Goal: Information Seeking & Learning: Learn about a topic

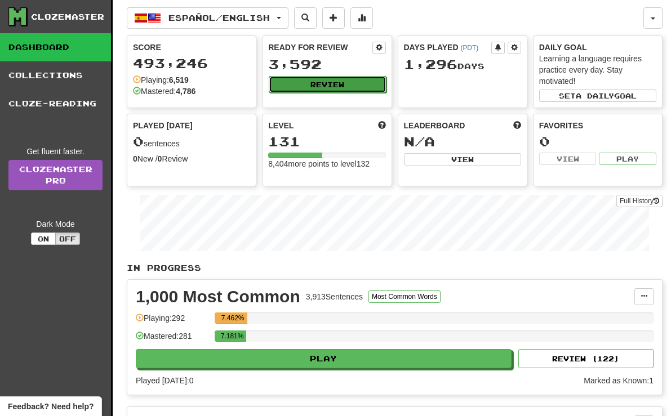
click at [362, 90] on button "Review" at bounding box center [327, 84] width 117 height 17
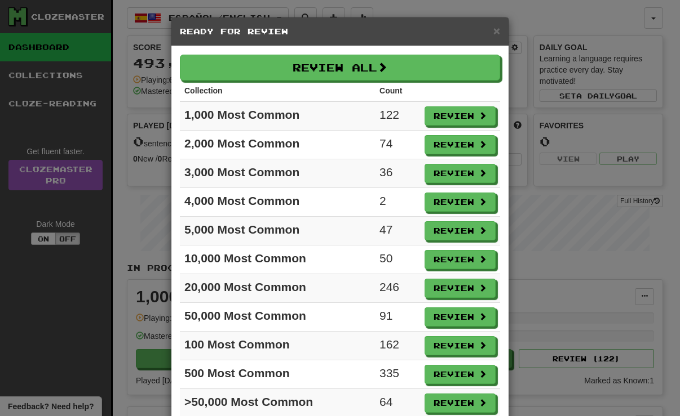
click at [587, 230] on div "× Ready for Review Review All Collection Count 1,000 Most Common 122 Review 2,0…" at bounding box center [340, 208] width 680 height 416
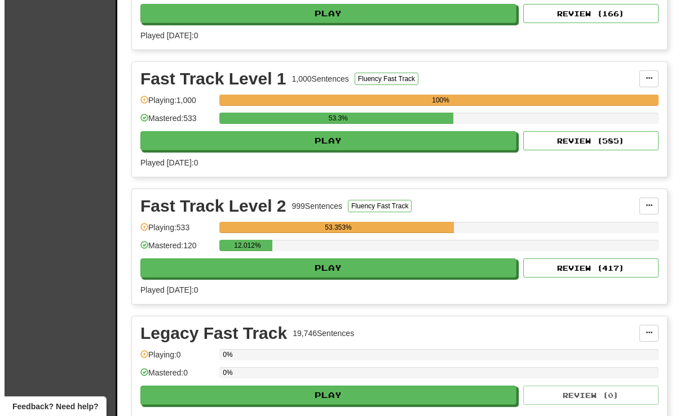
scroll to position [1916, 0]
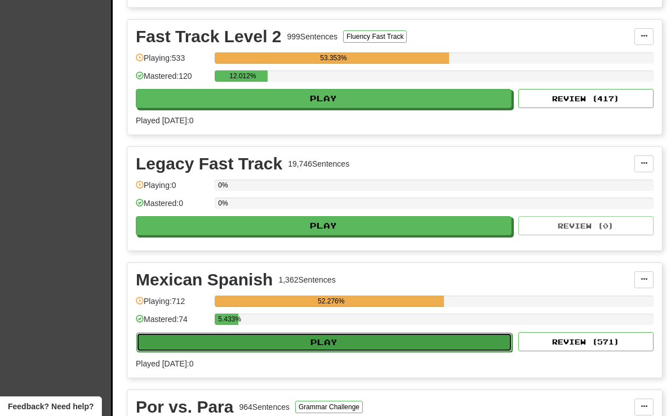
click at [314, 341] on button "Play" at bounding box center [324, 342] width 376 height 19
select select "**"
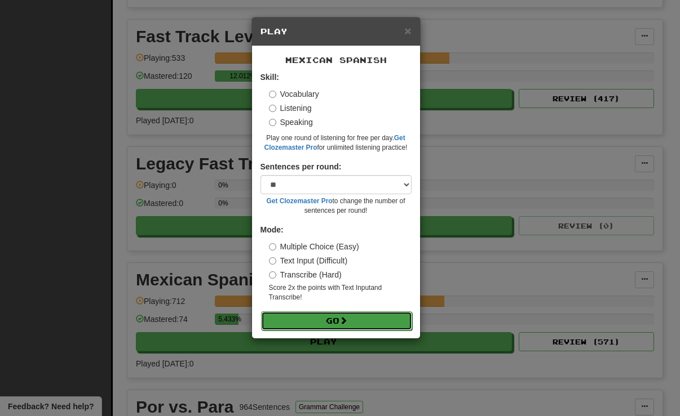
click at [372, 322] on button "Go" at bounding box center [336, 321] width 151 height 19
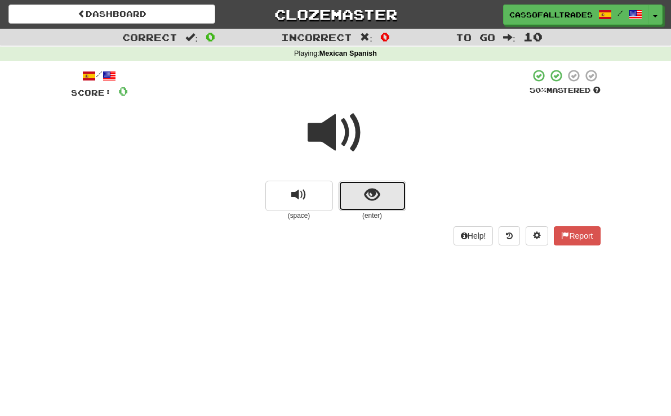
click at [375, 207] on button "show sentence" at bounding box center [373, 196] width 68 height 30
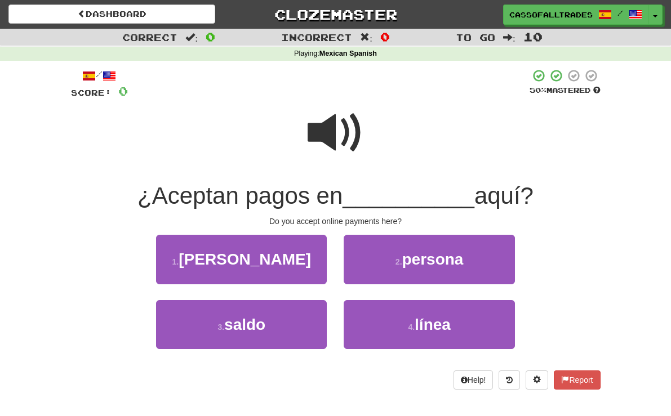
click at [336, 147] on span at bounding box center [336, 133] width 56 height 56
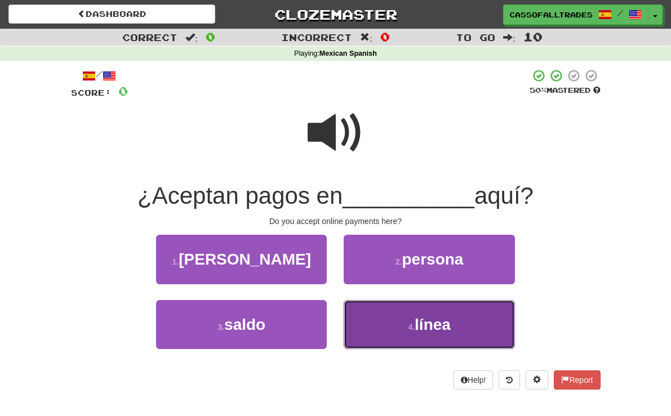
click at [362, 328] on button "4 . línea" at bounding box center [429, 324] width 171 height 49
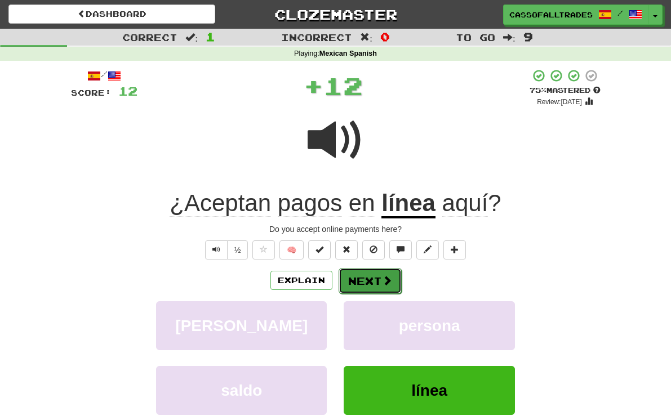
click at [370, 288] on button "Next" at bounding box center [370, 281] width 63 height 26
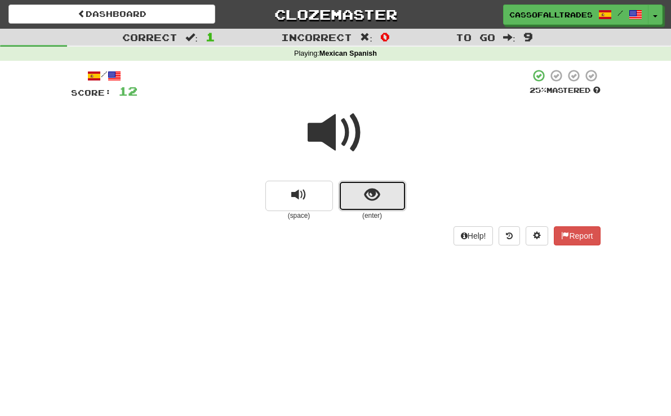
click at [371, 188] on span "show sentence" at bounding box center [372, 195] width 15 height 15
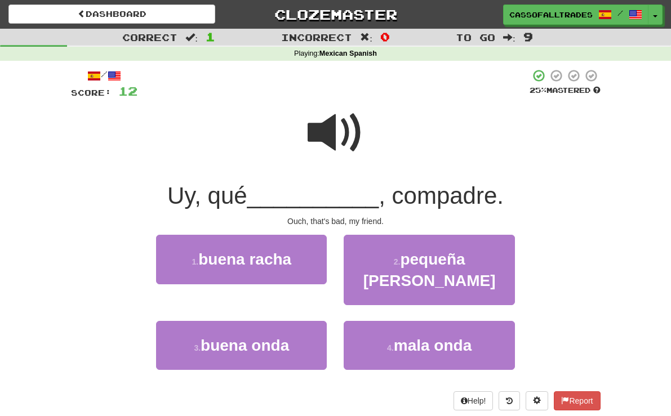
click at [319, 131] on span at bounding box center [336, 133] width 56 height 56
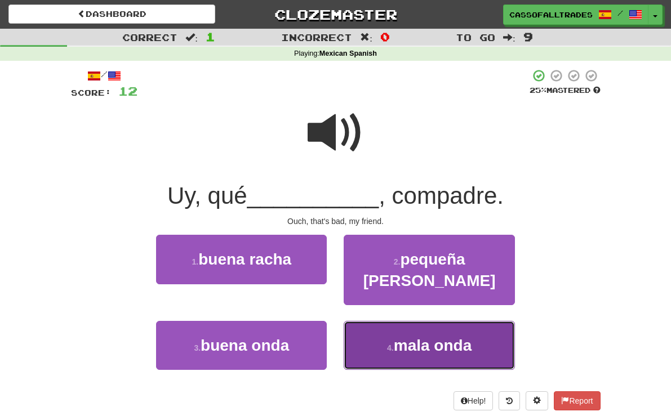
click at [430, 336] on button "4 . mala onda" at bounding box center [429, 345] width 171 height 49
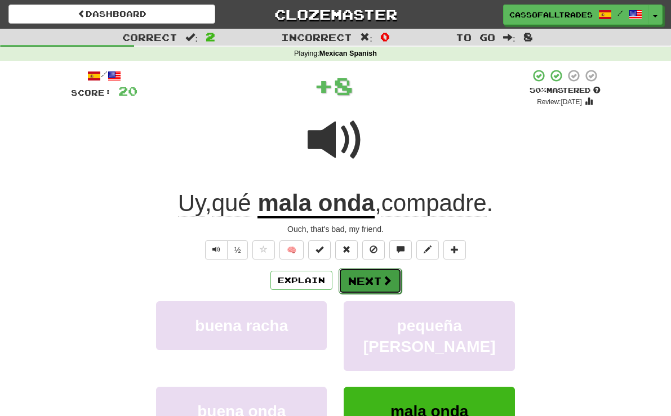
click at [389, 283] on span at bounding box center [387, 281] width 10 height 10
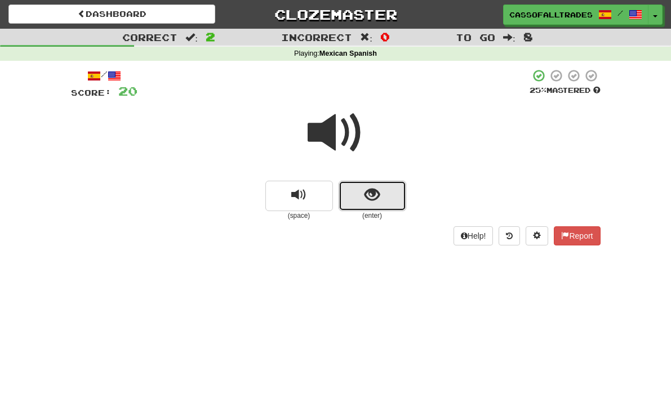
click at [397, 201] on button "show sentence" at bounding box center [373, 196] width 68 height 30
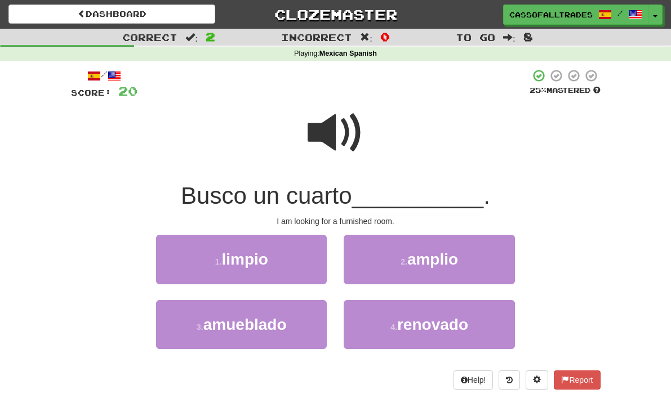
click at [319, 124] on span at bounding box center [336, 133] width 56 height 56
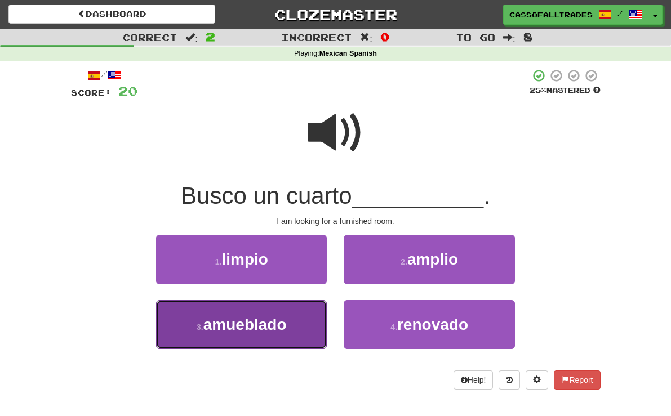
click at [258, 339] on button "3 . amueblado" at bounding box center [241, 324] width 171 height 49
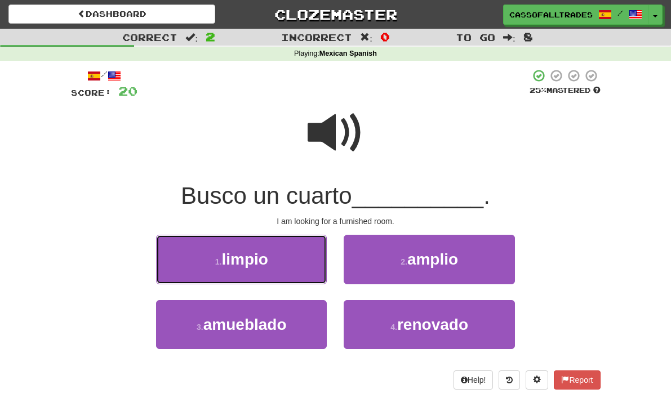
click at [292, 284] on button "1 . limpio" at bounding box center [241, 259] width 171 height 49
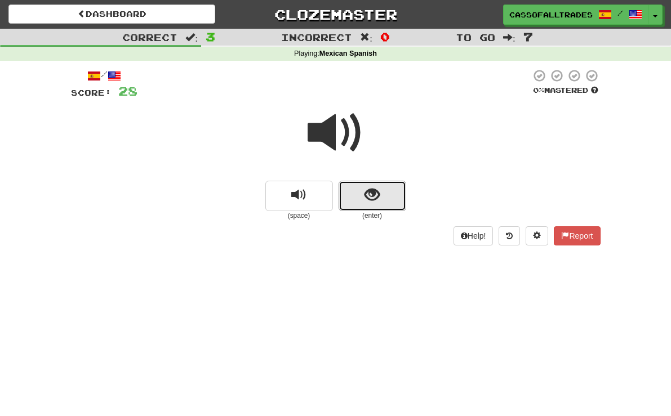
drag, startPoint x: 362, startPoint y: 196, endPoint x: 347, endPoint y: 175, distance: 25.9
click at [362, 196] on button "show sentence" at bounding box center [373, 196] width 68 height 30
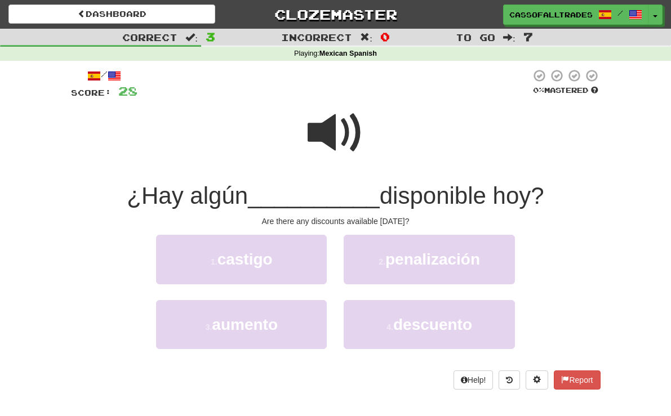
click at [330, 144] on span at bounding box center [336, 133] width 56 height 56
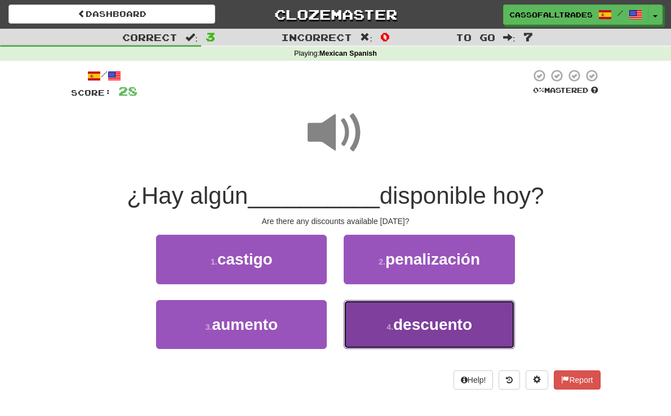
click at [468, 317] on span "descuento" at bounding box center [432, 324] width 79 height 17
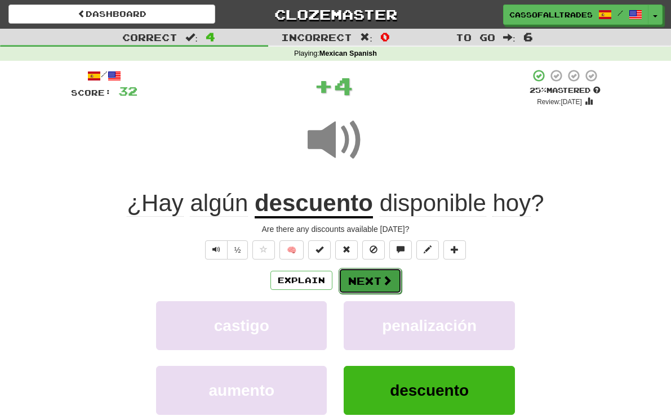
click at [382, 286] on span at bounding box center [387, 281] width 10 height 10
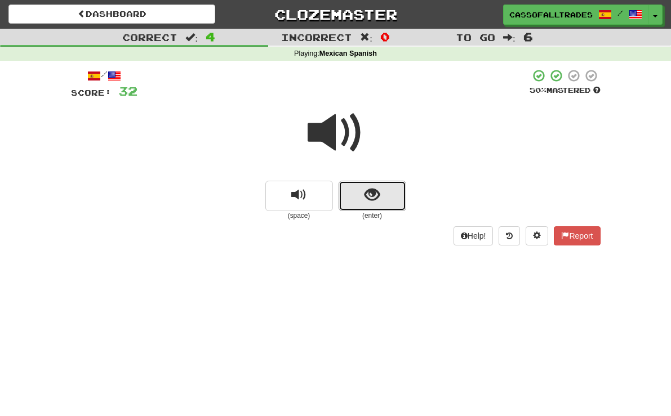
click at [378, 203] on span "show sentence" at bounding box center [372, 195] width 15 height 15
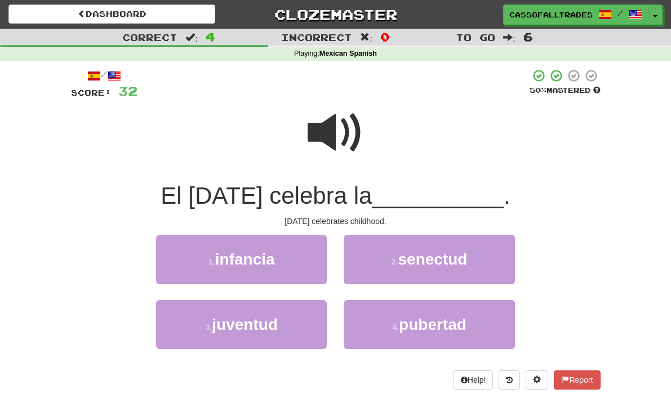
click at [341, 125] on span at bounding box center [336, 133] width 56 height 56
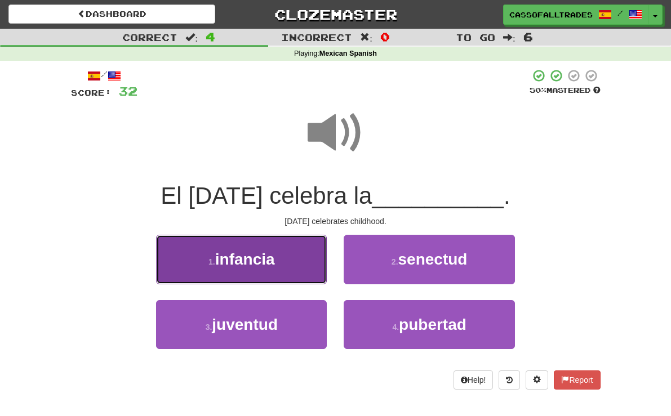
click at [289, 253] on button "1 . infancia" at bounding box center [241, 259] width 171 height 49
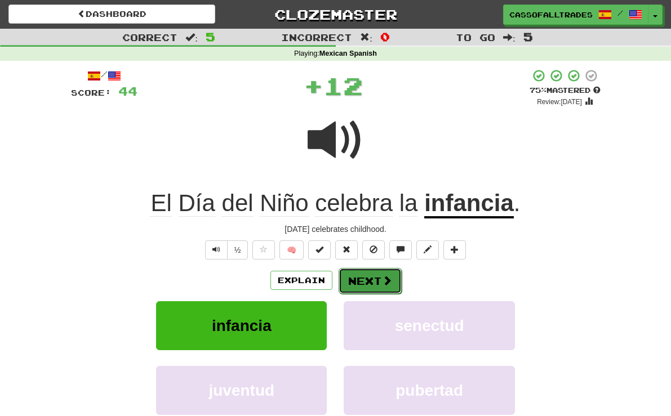
click at [362, 283] on button "Next" at bounding box center [370, 281] width 63 height 26
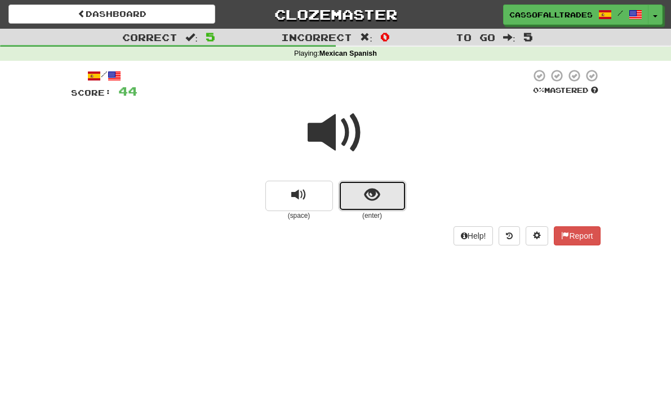
click at [361, 199] on button "show sentence" at bounding box center [373, 196] width 68 height 30
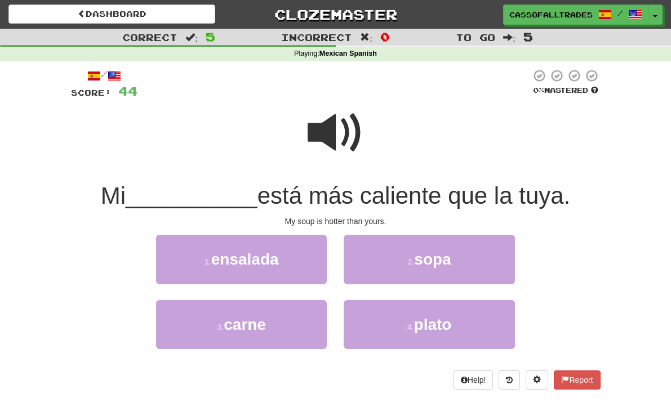
click at [353, 169] on div at bounding box center [336, 140] width 530 height 81
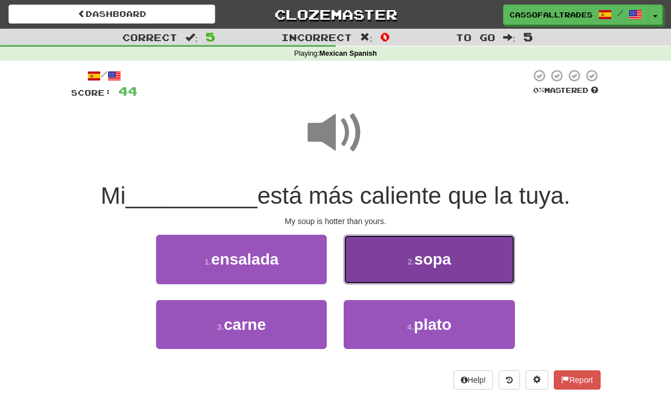
click at [424, 273] on button "2 . sopa" at bounding box center [429, 259] width 171 height 49
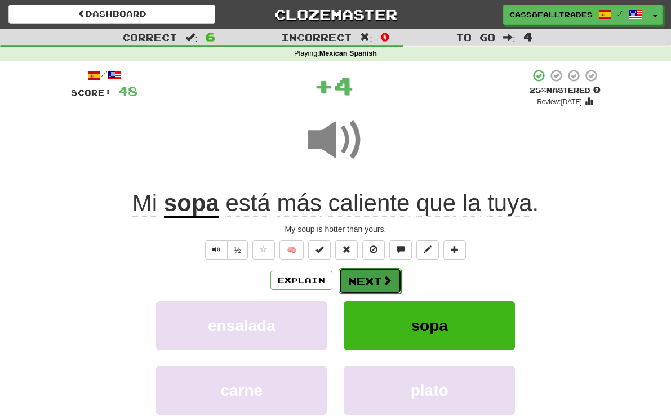
click at [382, 285] on span at bounding box center [387, 281] width 10 height 10
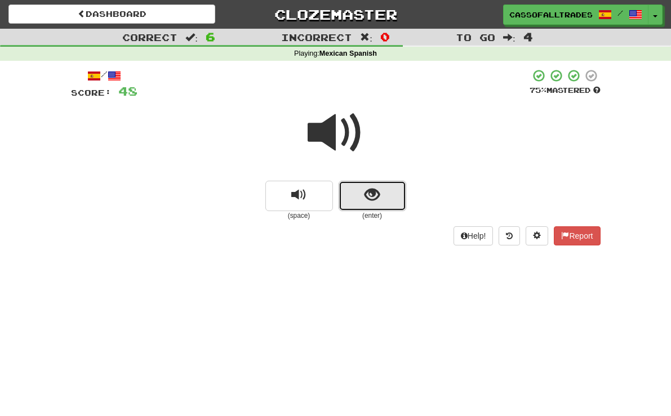
click at [363, 202] on button "show sentence" at bounding box center [373, 196] width 68 height 30
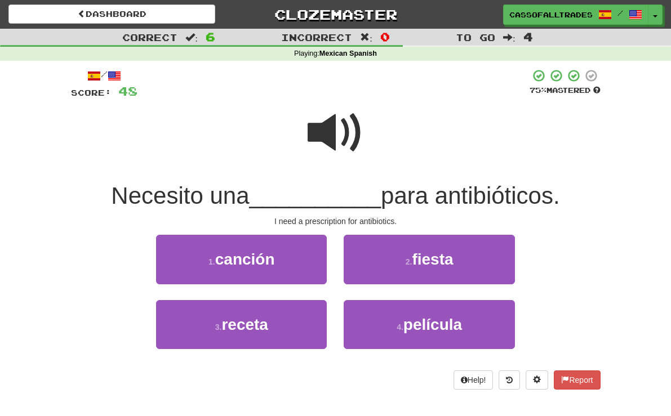
click at [323, 111] on span at bounding box center [336, 133] width 56 height 56
click at [367, 139] on div at bounding box center [336, 140] width 530 height 81
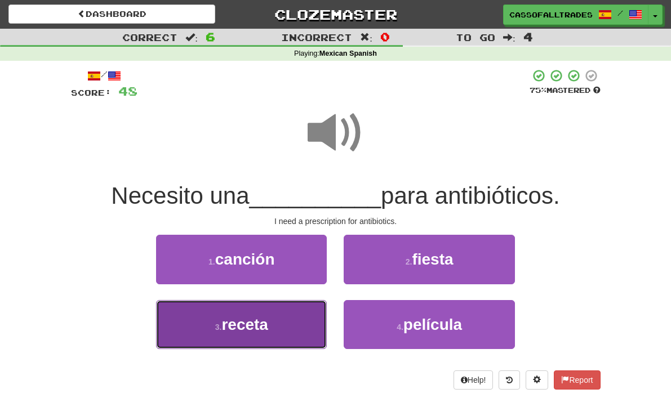
click at [296, 311] on button "3 . receta" at bounding box center [241, 324] width 171 height 49
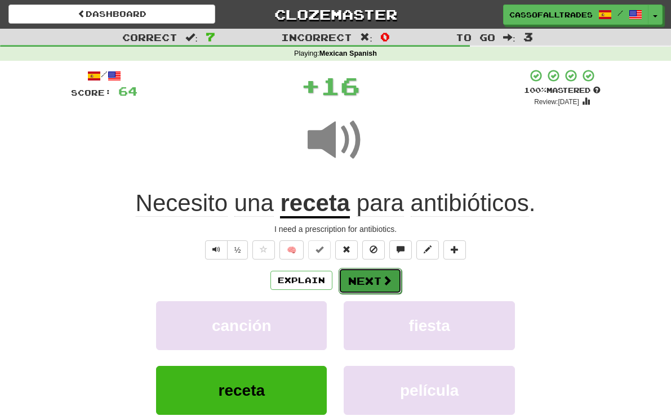
click at [359, 277] on button "Next" at bounding box center [370, 281] width 63 height 26
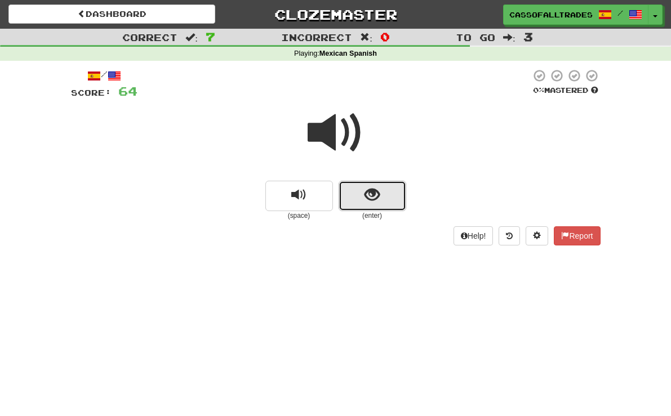
click at [397, 201] on button "show sentence" at bounding box center [373, 196] width 68 height 30
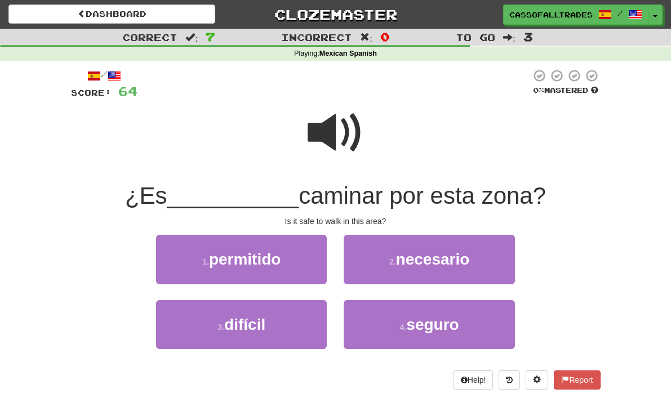
click at [347, 137] on span at bounding box center [336, 133] width 56 height 56
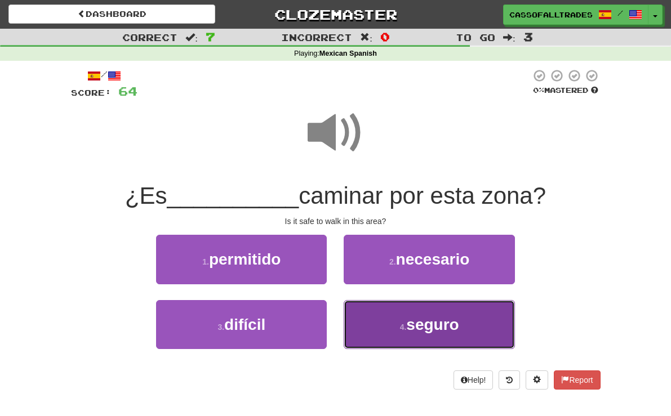
click at [391, 330] on button "4 . seguro" at bounding box center [429, 324] width 171 height 49
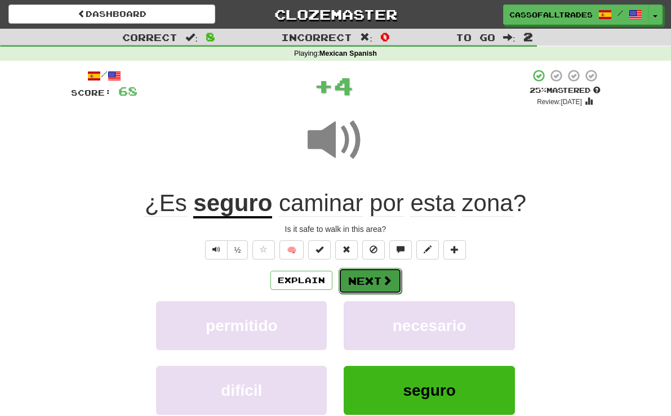
click at [369, 289] on button "Next" at bounding box center [370, 281] width 63 height 26
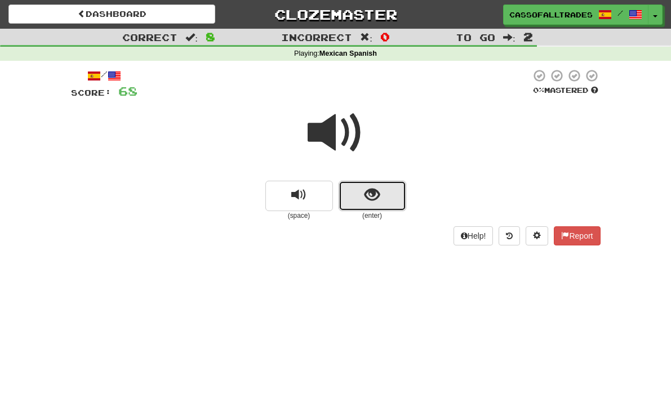
click at [372, 206] on button "show sentence" at bounding box center [373, 196] width 68 height 30
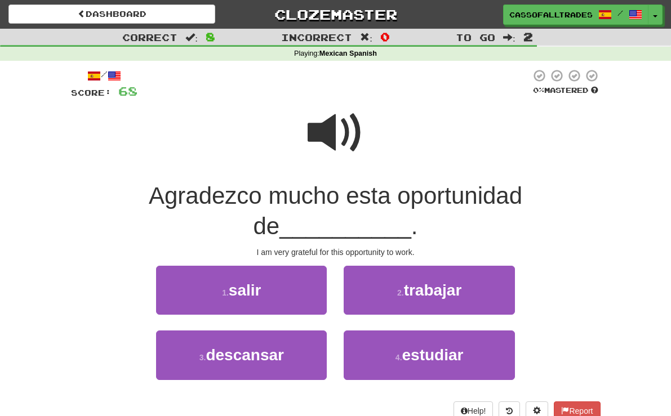
click at [345, 148] on span at bounding box center [336, 133] width 56 height 56
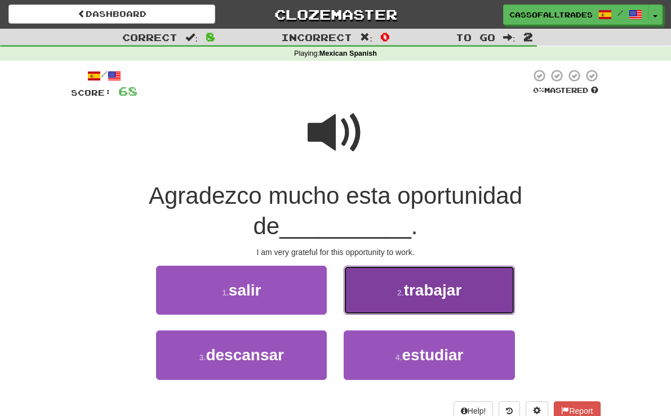
click at [404, 288] on small "2 ." at bounding box center [400, 292] width 7 height 9
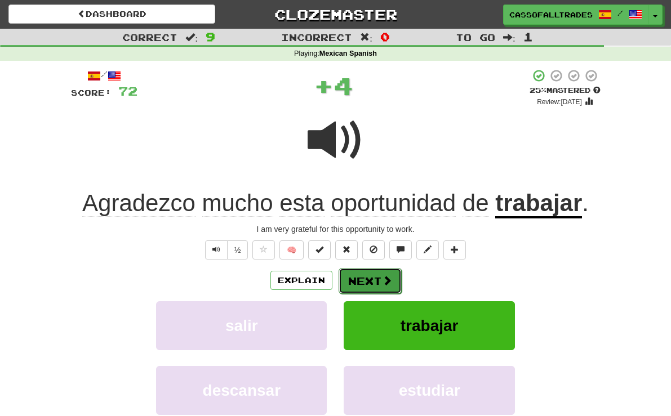
click at [387, 284] on span at bounding box center [387, 281] width 10 height 10
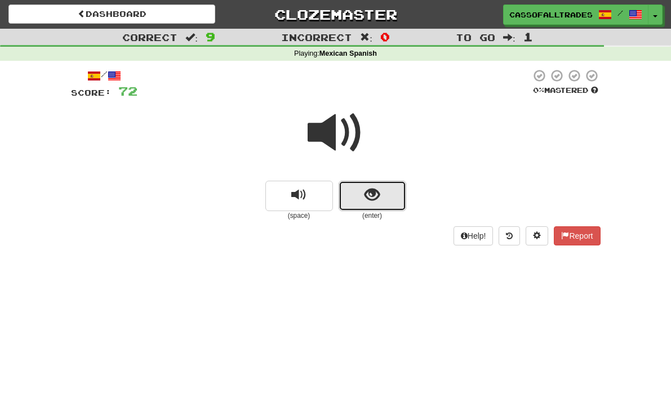
drag, startPoint x: 393, startPoint y: 194, endPoint x: 350, endPoint y: 167, distance: 50.6
click at [392, 194] on button "show sentence" at bounding box center [373, 196] width 68 height 30
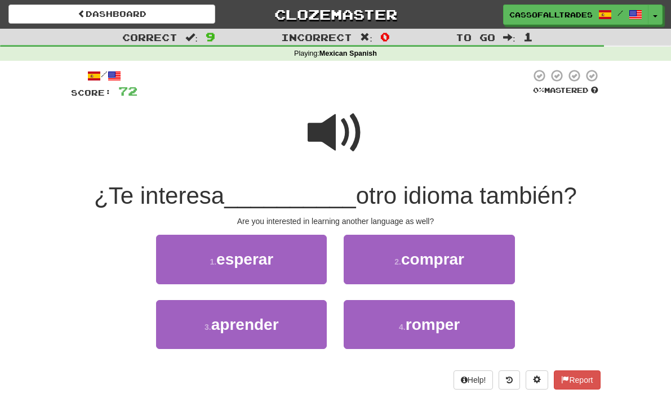
click at [326, 151] on span at bounding box center [336, 133] width 56 height 56
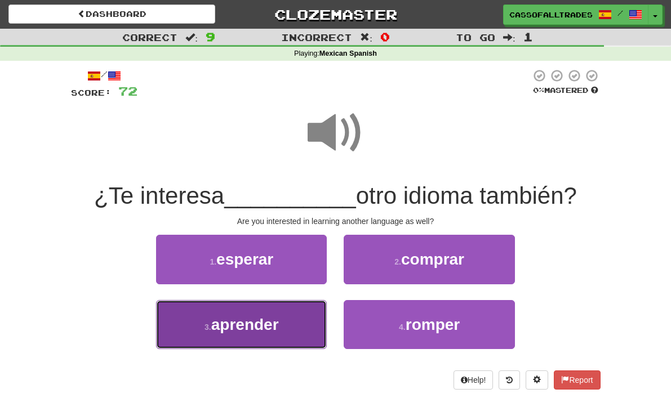
click at [267, 330] on button "3 . aprender" at bounding box center [241, 324] width 171 height 49
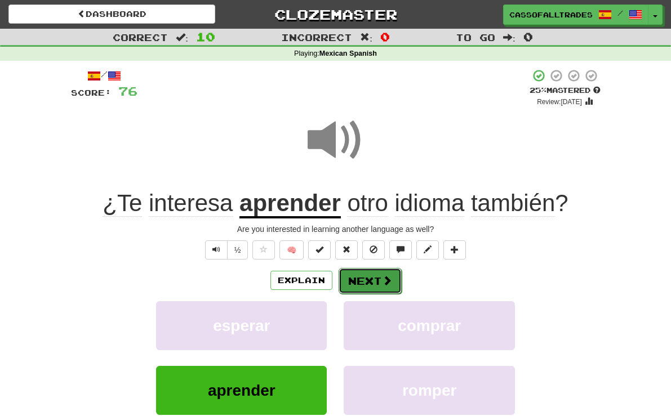
click at [382, 278] on span at bounding box center [387, 281] width 10 height 10
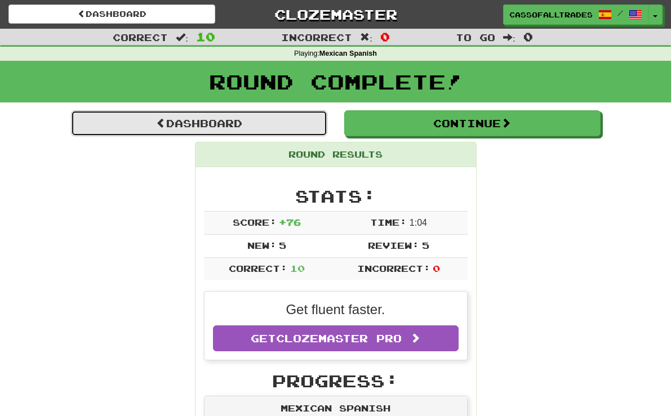
click at [290, 131] on link "Dashboard" at bounding box center [199, 123] width 256 height 26
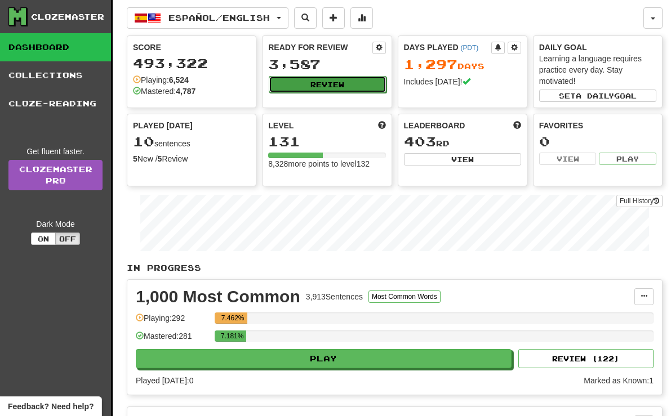
click at [292, 79] on button "Review" at bounding box center [327, 84] width 117 height 17
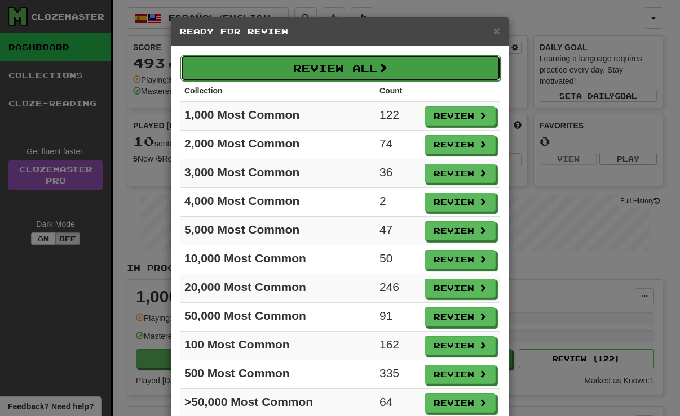
click at [332, 67] on button "Review All" at bounding box center [340, 68] width 320 height 26
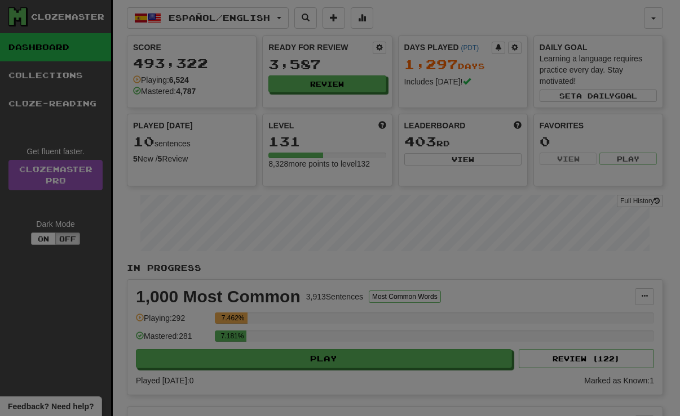
select select "**"
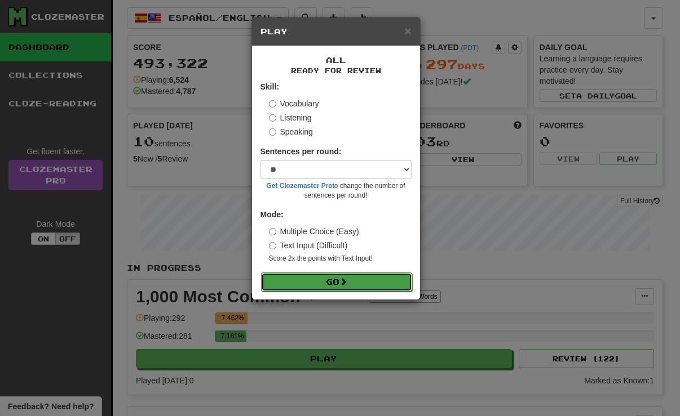
click at [367, 285] on button "Go" at bounding box center [336, 282] width 151 height 19
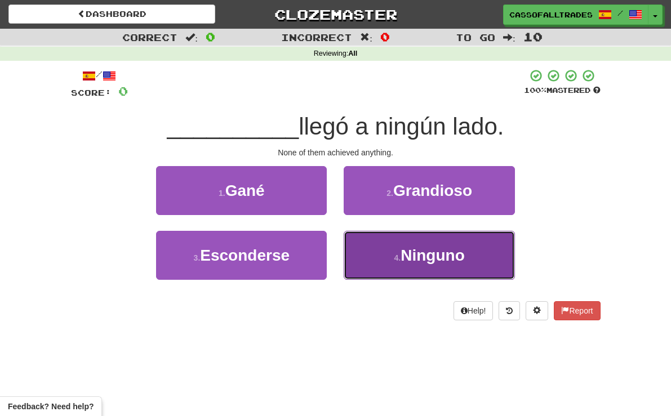
click at [406, 273] on button "4 . Ninguno" at bounding box center [429, 255] width 171 height 49
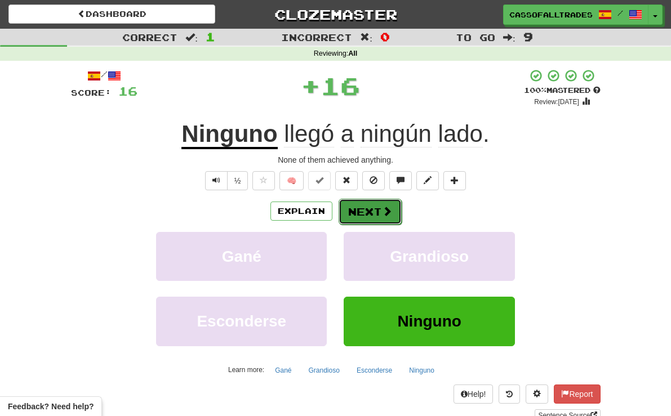
click at [354, 214] on button "Next" at bounding box center [370, 212] width 63 height 26
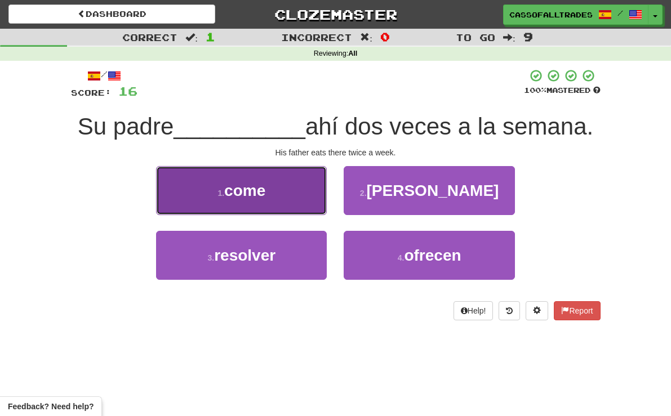
click at [238, 183] on span "come" at bounding box center [244, 190] width 41 height 17
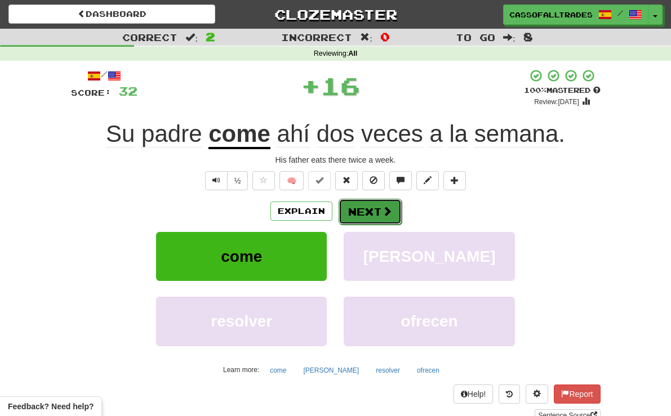
click at [369, 218] on button "Next" at bounding box center [370, 212] width 63 height 26
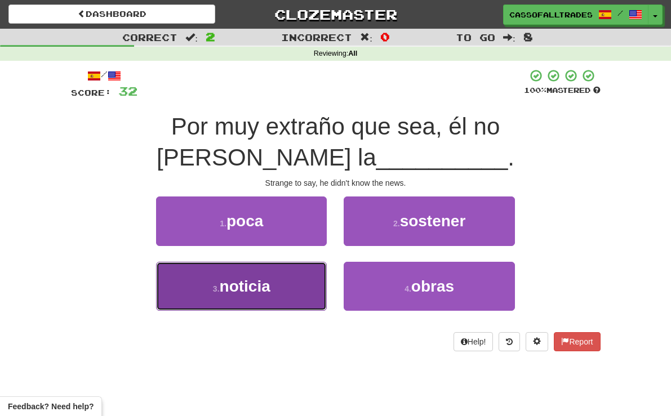
click at [310, 263] on button "3 . noticia" at bounding box center [241, 286] width 171 height 49
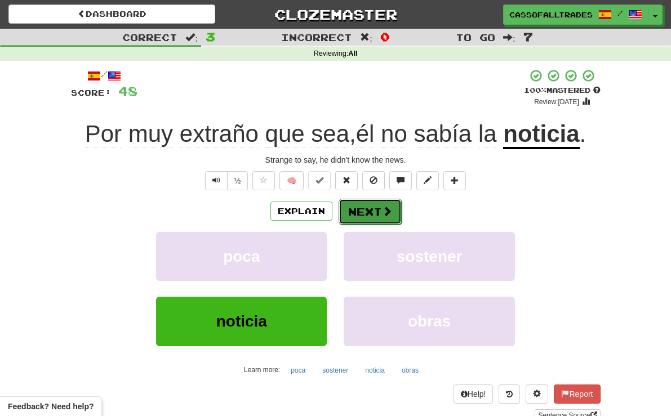
click at [371, 212] on button "Next" at bounding box center [370, 212] width 63 height 26
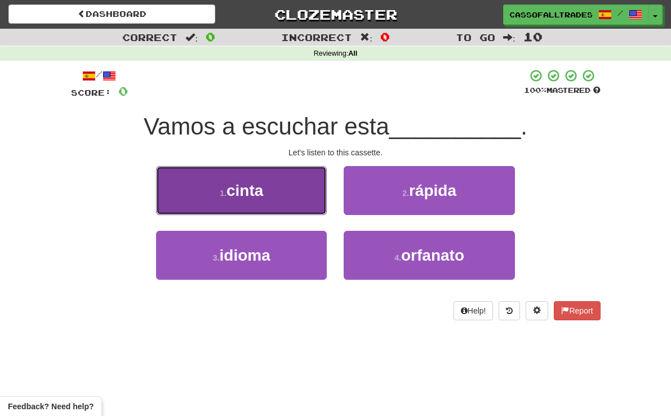
click at [207, 184] on button "1 . cinta" at bounding box center [241, 190] width 171 height 49
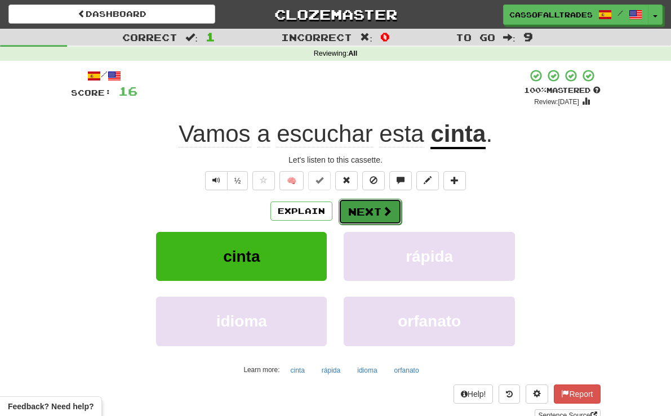
click at [349, 211] on button "Next" at bounding box center [370, 212] width 63 height 26
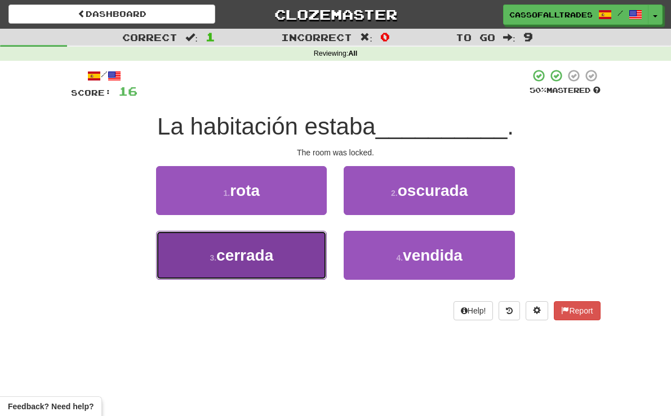
click at [265, 255] on button "3 . cerrada" at bounding box center [241, 255] width 171 height 49
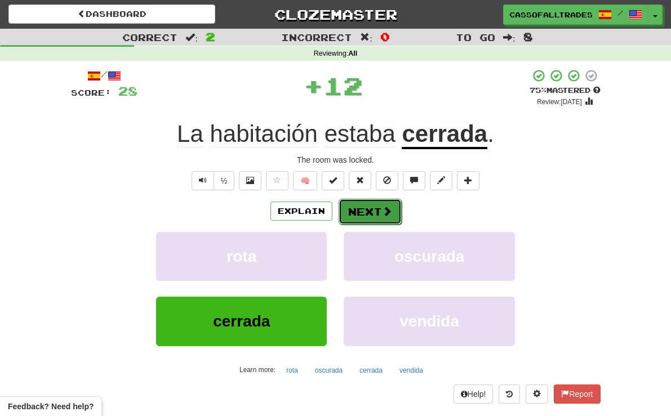
click at [374, 211] on button "Next" at bounding box center [370, 212] width 63 height 26
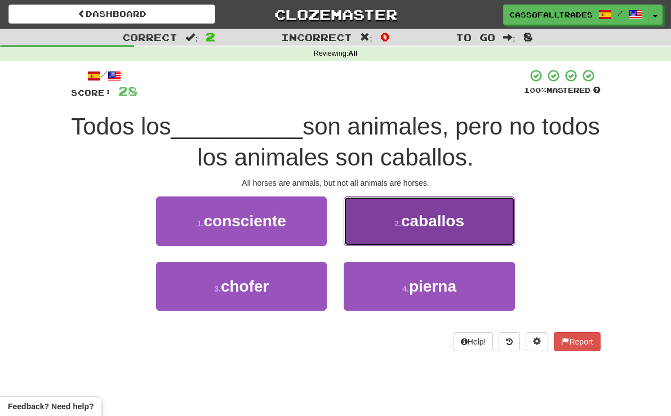
click at [410, 237] on button "2 . caballos" at bounding box center [429, 221] width 171 height 49
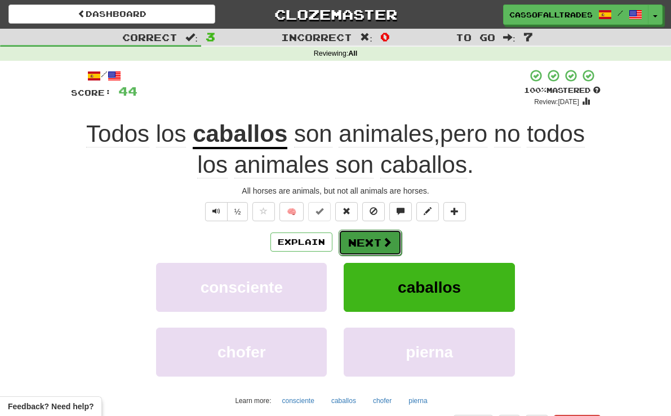
click at [367, 236] on button "Next" at bounding box center [370, 243] width 63 height 26
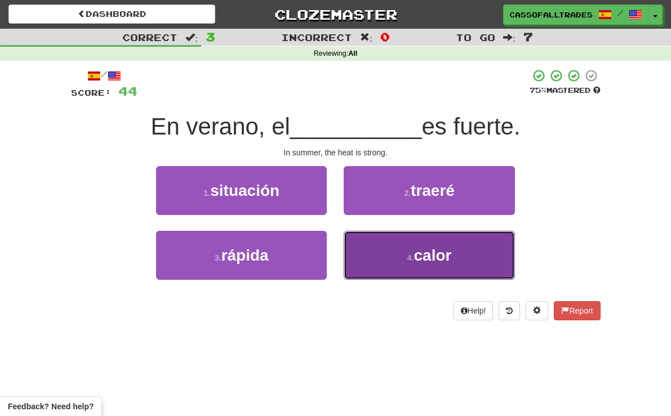
click at [429, 252] on button "4 . calor" at bounding box center [429, 255] width 171 height 49
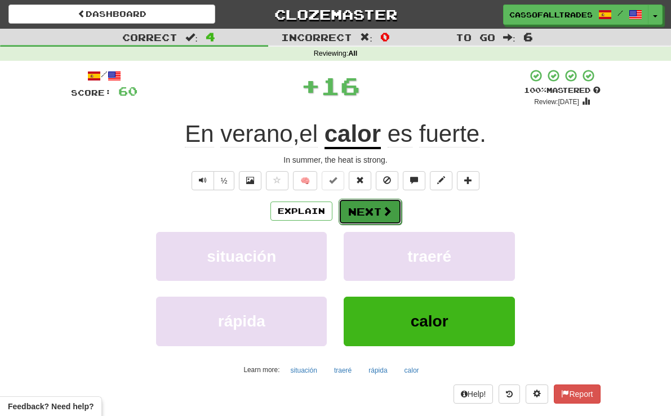
click at [365, 214] on button "Next" at bounding box center [370, 212] width 63 height 26
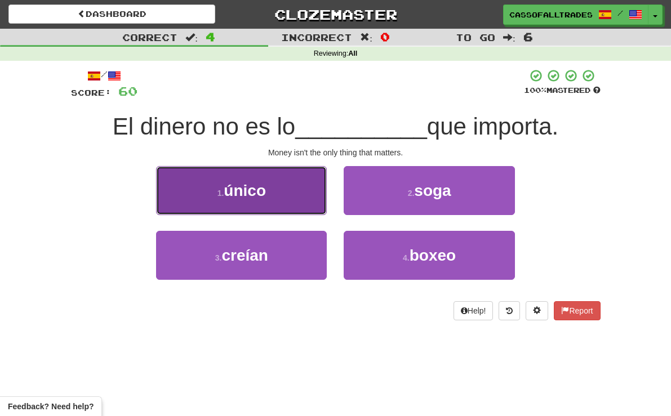
click at [263, 193] on button "1 . único" at bounding box center [241, 190] width 171 height 49
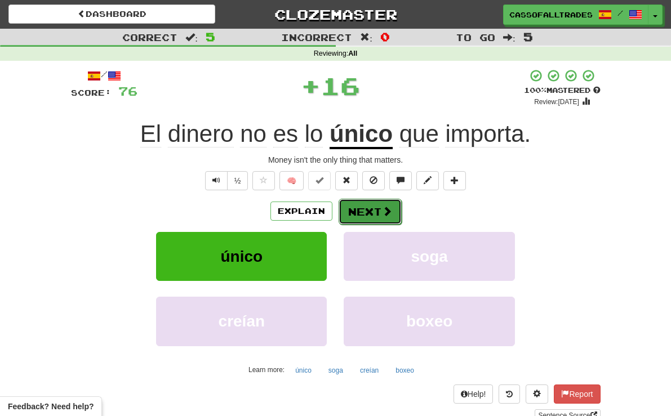
click at [374, 212] on button "Next" at bounding box center [370, 212] width 63 height 26
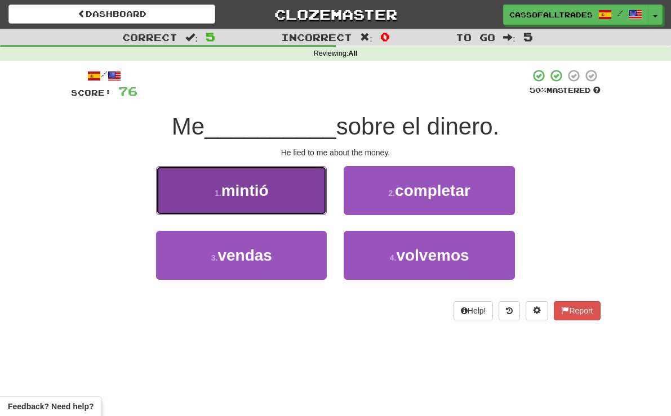
click at [257, 196] on button "1 . mintió" at bounding box center [241, 190] width 171 height 49
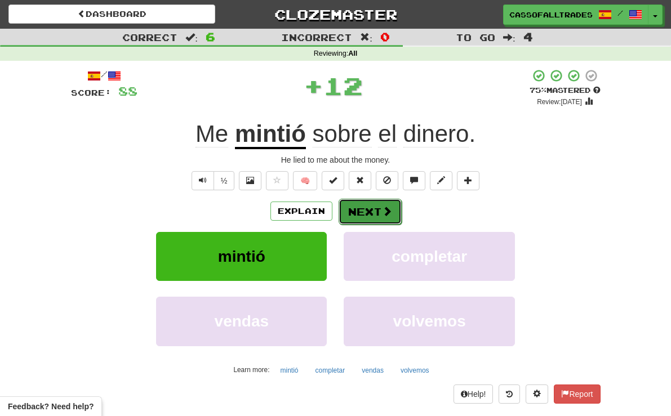
click at [369, 209] on button "Next" at bounding box center [370, 212] width 63 height 26
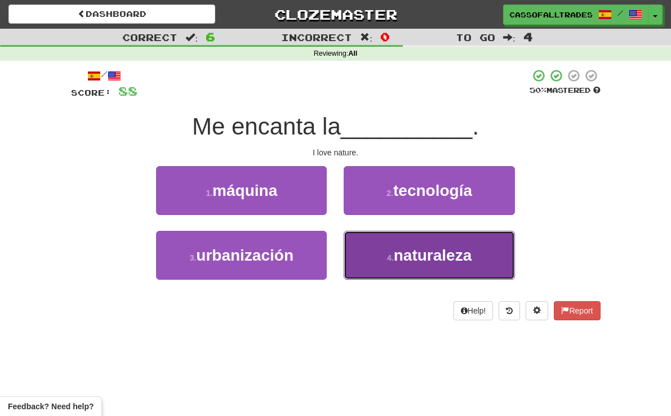
click at [455, 266] on button "4 . naturaleza" at bounding box center [429, 255] width 171 height 49
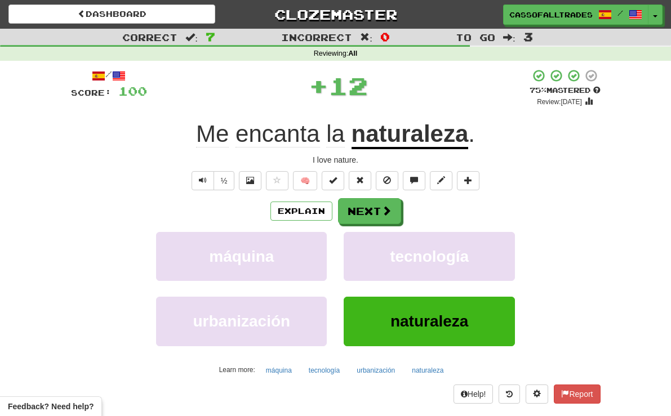
click at [349, 229] on div "Explain Next máquina tecnología urbanización naturaleza Learn more: máquina tec…" at bounding box center [336, 288] width 530 height 181
click at [352, 224] on div "Explain Next máquina tecnología urbanización naturaleza Learn more: máquina tec…" at bounding box center [336, 288] width 530 height 181
click at [366, 213] on button "Next" at bounding box center [370, 212] width 63 height 26
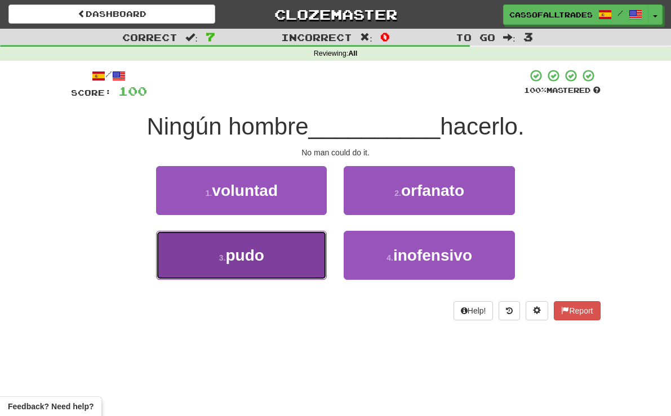
click at [273, 255] on button "3 . pudo" at bounding box center [241, 255] width 171 height 49
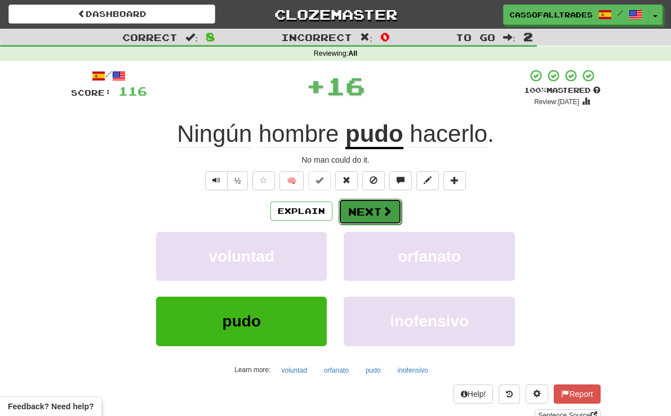
click at [371, 217] on button "Next" at bounding box center [370, 212] width 63 height 26
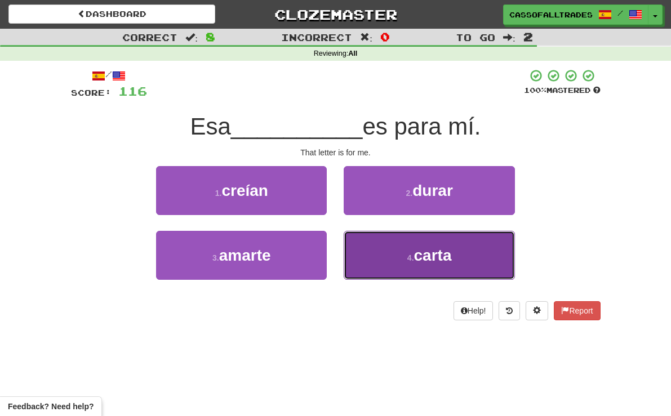
click at [384, 232] on button "4 . carta" at bounding box center [429, 255] width 171 height 49
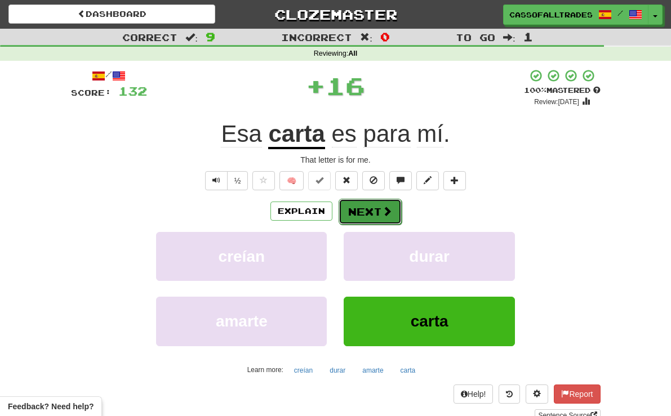
click at [359, 206] on button "Next" at bounding box center [370, 212] width 63 height 26
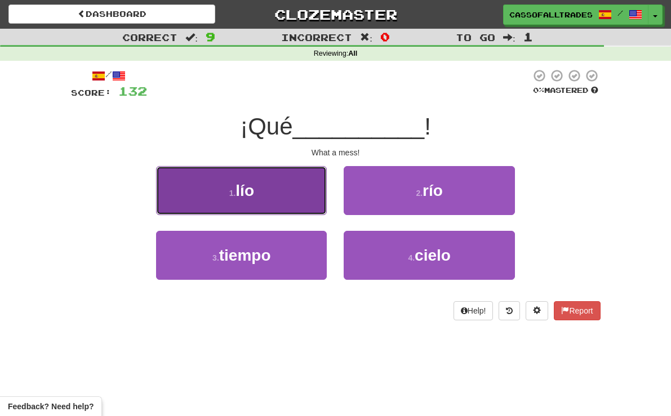
click at [255, 194] on button "1 . lío" at bounding box center [241, 190] width 171 height 49
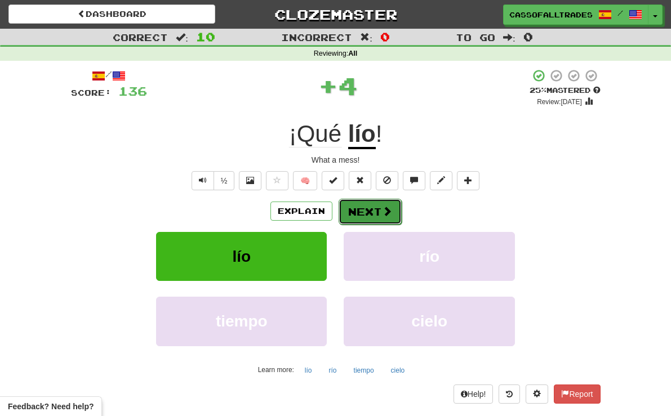
click at [383, 199] on button "Next" at bounding box center [370, 212] width 63 height 26
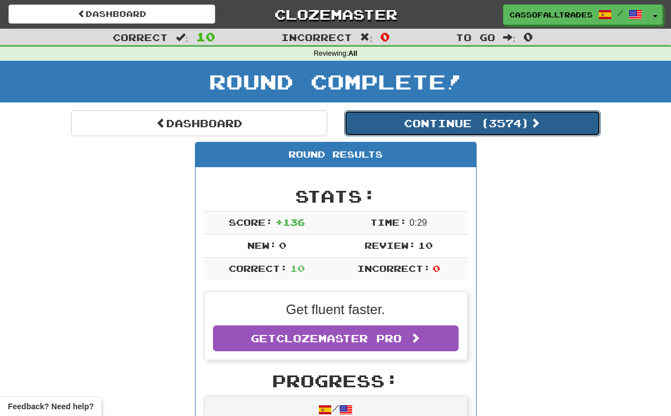
click at [460, 115] on button "Continue ( 3574 )" at bounding box center [472, 123] width 256 height 26
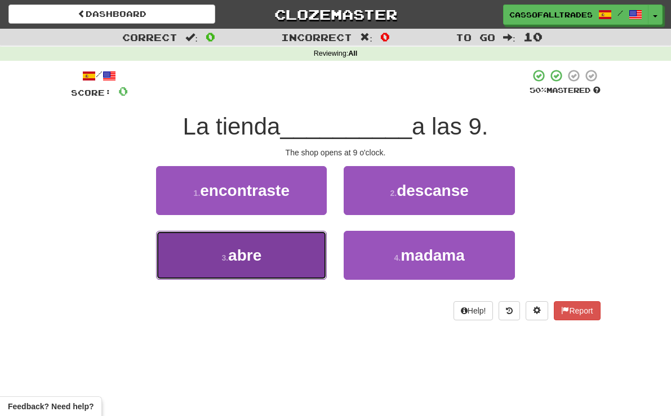
click at [269, 249] on button "3 . abre" at bounding box center [241, 255] width 171 height 49
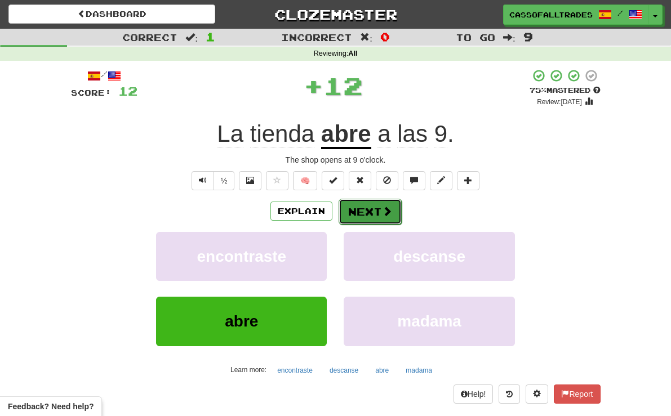
click at [368, 208] on button "Next" at bounding box center [370, 212] width 63 height 26
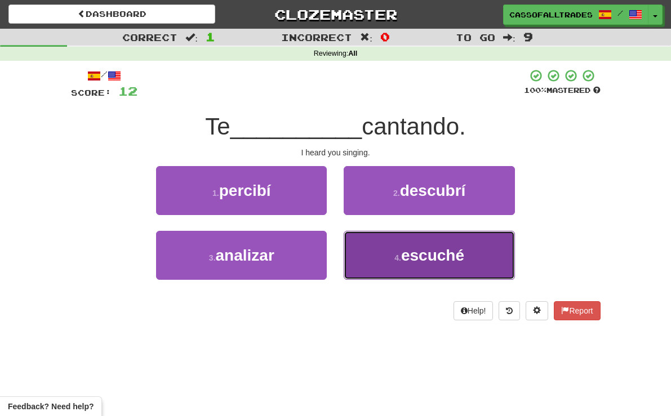
click at [402, 266] on button "4 . escuché" at bounding box center [429, 255] width 171 height 49
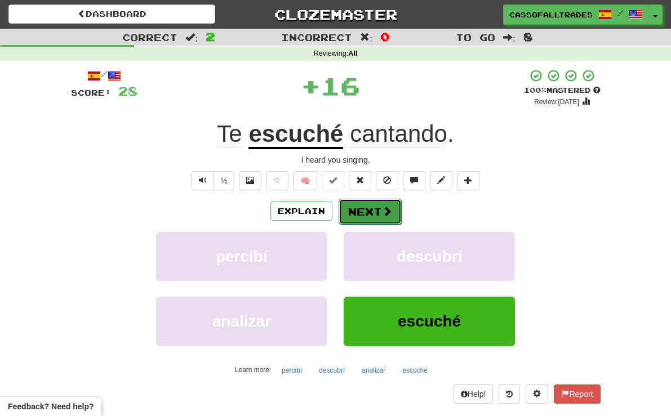
click at [378, 220] on button "Next" at bounding box center [370, 212] width 63 height 26
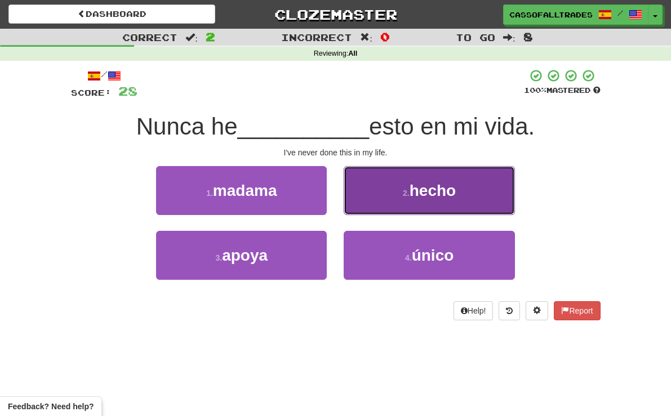
click at [397, 187] on button "2 . hecho" at bounding box center [429, 190] width 171 height 49
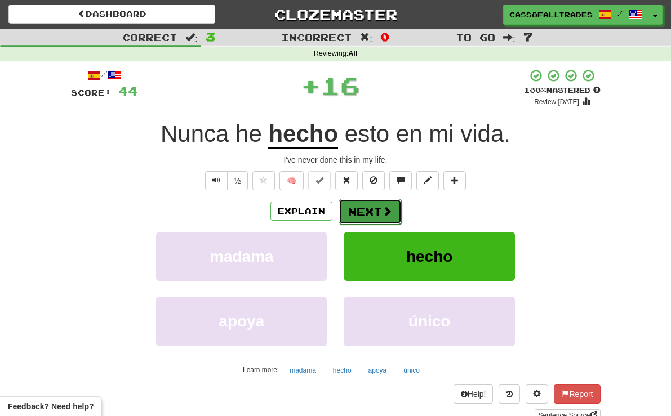
click at [375, 216] on button "Next" at bounding box center [370, 212] width 63 height 26
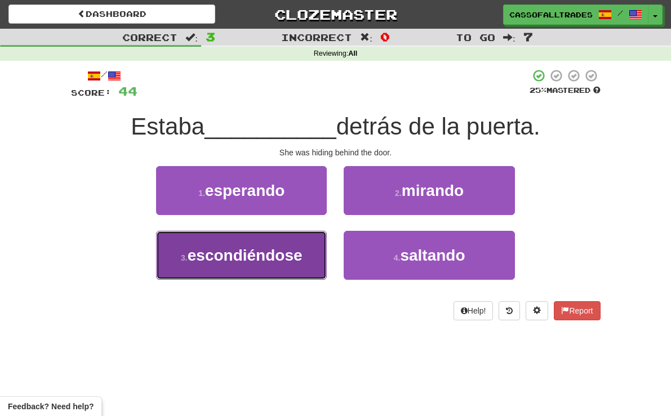
click at [283, 252] on span "escondiéndose" at bounding box center [245, 255] width 115 height 17
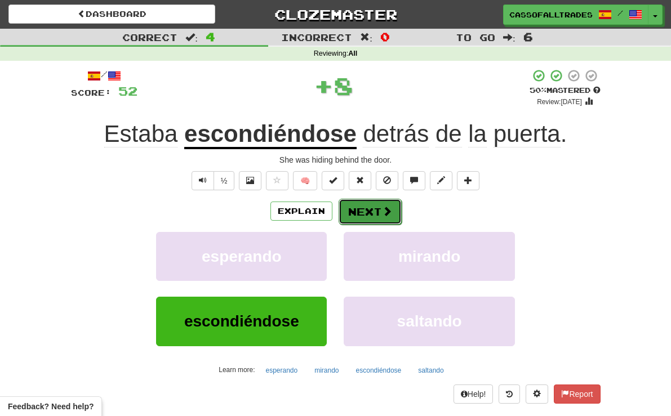
click at [357, 210] on button "Next" at bounding box center [370, 212] width 63 height 26
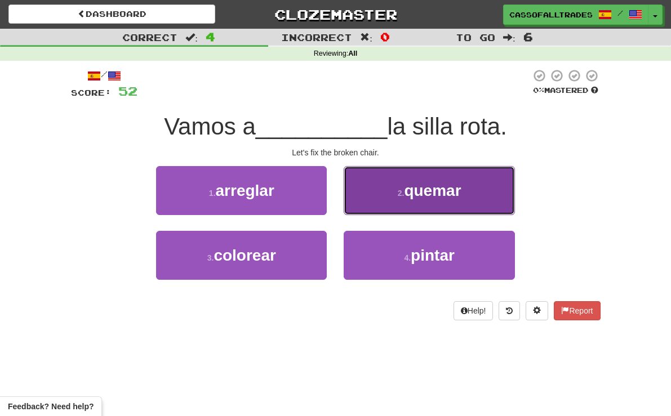
click at [403, 203] on button "2 . quemar" at bounding box center [429, 190] width 171 height 49
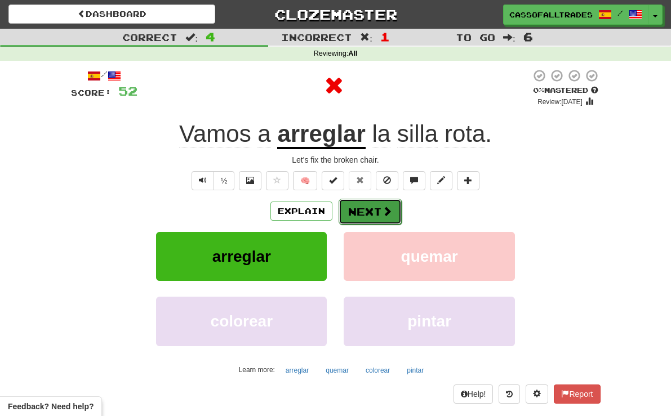
click at [386, 209] on span at bounding box center [387, 211] width 10 height 10
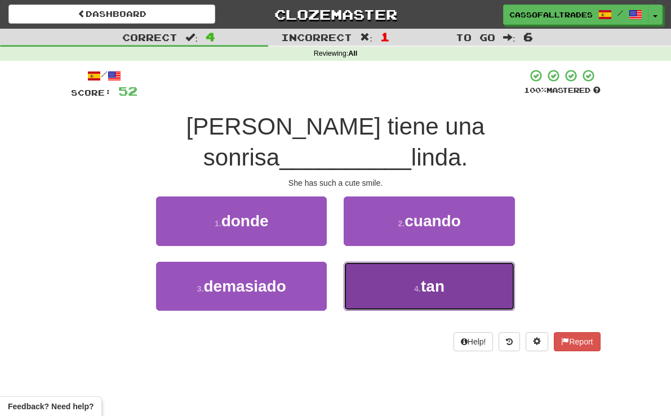
click at [401, 271] on button "4 . tan" at bounding box center [429, 286] width 171 height 49
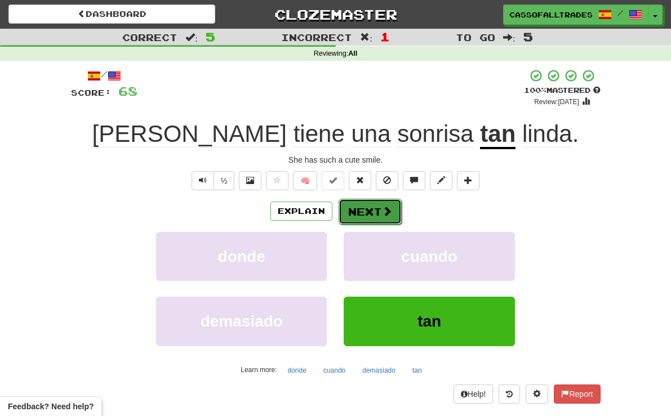
click at [370, 211] on button "Next" at bounding box center [370, 212] width 63 height 26
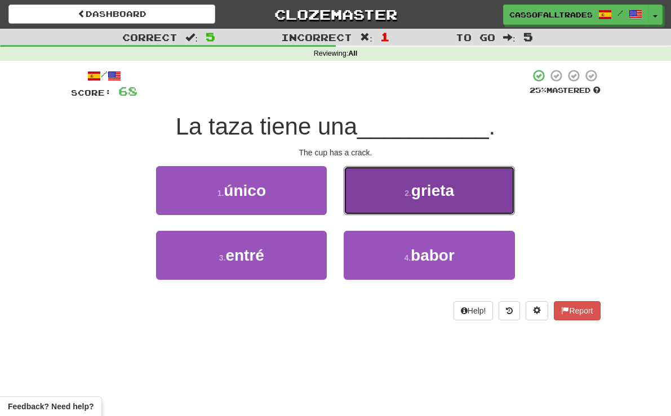
click at [420, 194] on button "2 . grieta" at bounding box center [429, 190] width 171 height 49
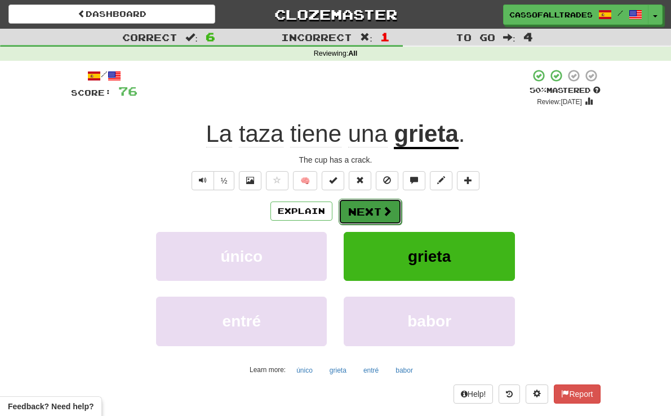
click at [382, 210] on span at bounding box center [387, 211] width 10 height 10
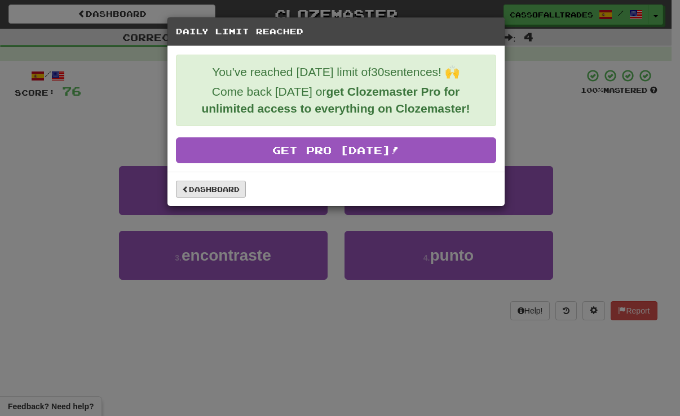
drag, startPoint x: 254, startPoint y: 187, endPoint x: 224, endPoint y: 184, distance: 30.6
click at [246, 186] on div "Dashboard" at bounding box center [336, 189] width 320 height 17
click at [220, 185] on link "Dashboard" at bounding box center [211, 189] width 70 height 17
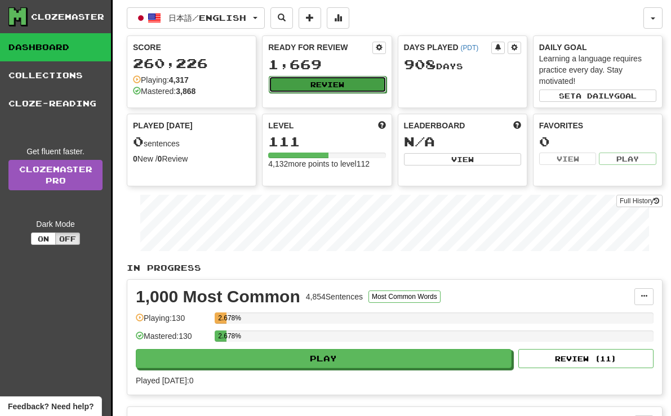
click at [303, 87] on button "Review" at bounding box center [327, 84] width 117 height 17
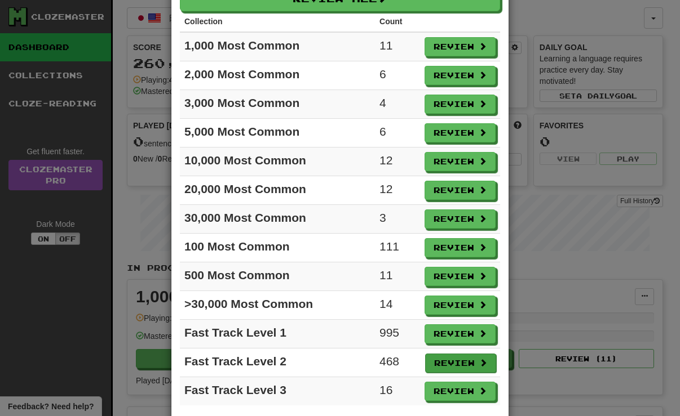
scroll to position [96, 0]
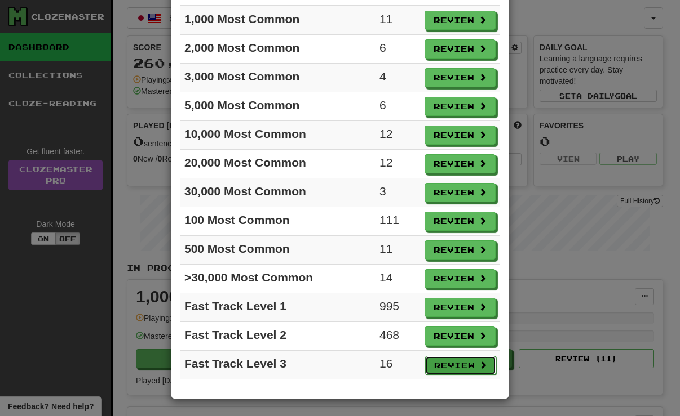
click at [458, 364] on button "Review" at bounding box center [460, 365] width 71 height 19
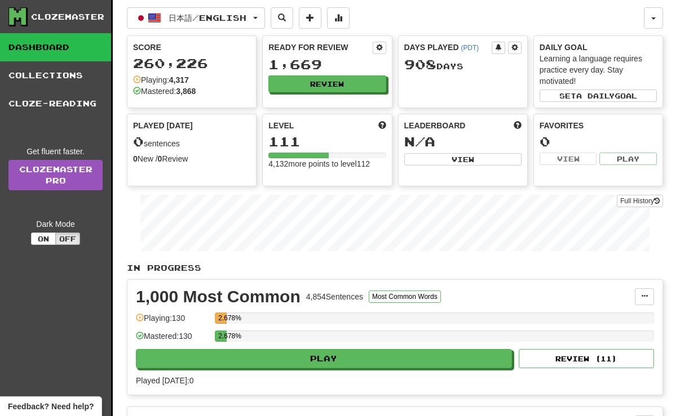
select select "**"
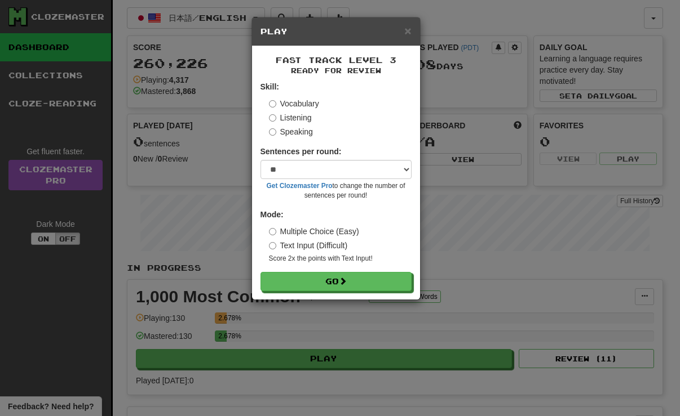
click at [358, 293] on div "Fast Track Level 3 Ready for Review Skill: Vocabulary Listening Speaking Senten…" at bounding box center [336, 173] width 168 height 254
click at [358, 292] on div "Fast Track Level 3 Ready for Review Skill: Vocabulary Listening Speaking Senten…" at bounding box center [336, 173] width 168 height 254
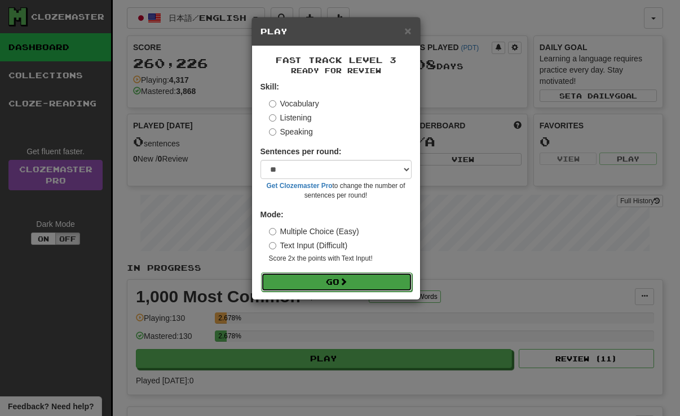
click at [353, 285] on button "Go" at bounding box center [336, 282] width 151 height 19
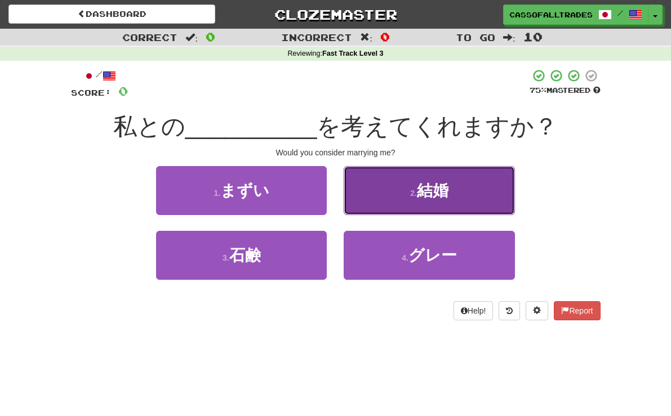
click at [514, 198] on button "2 . 結婚" at bounding box center [429, 190] width 171 height 49
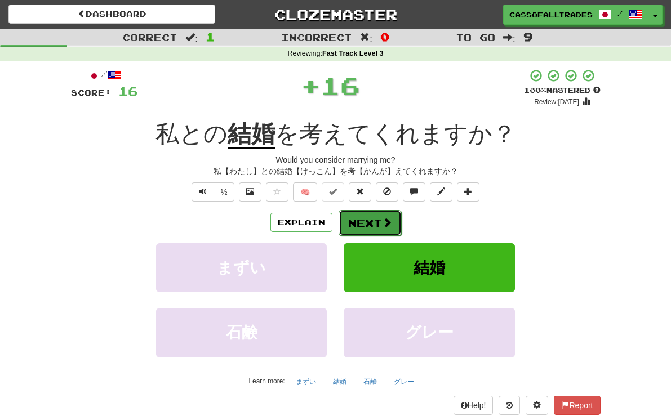
click at [379, 217] on button "Next" at bounding box center [370, 223] width 63 height 26
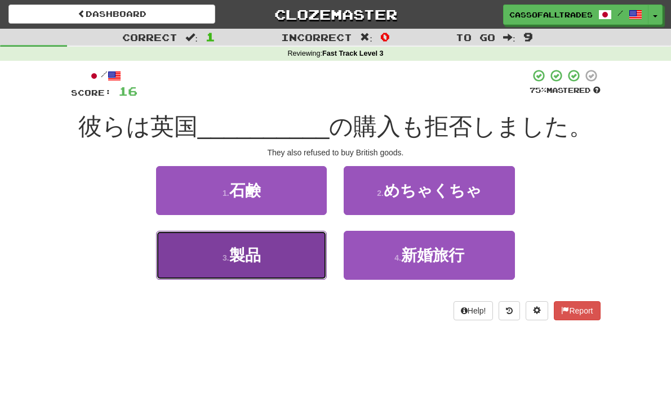
click at [299, 253] on button "3 . 製品" at bounding box center [241, 255] width 171 height 49
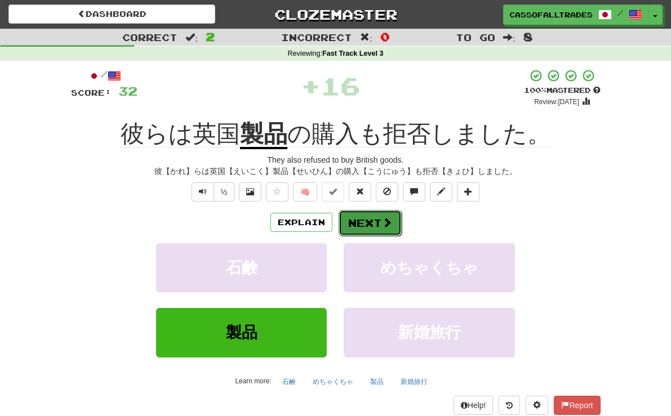
click at [381, 214] on button "Next" at bounding box center [370, 223] width 63 height 26
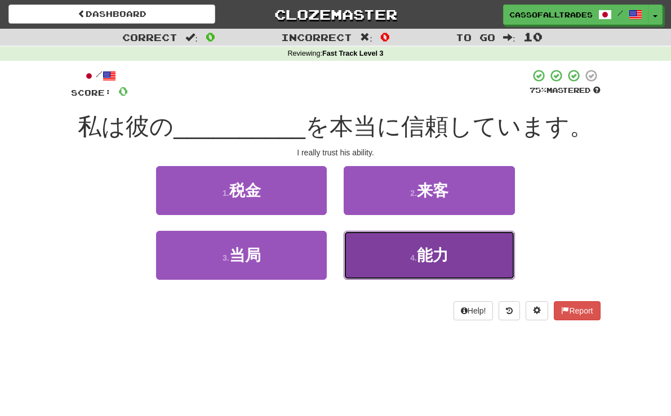
click at [411, 255] on button "4 . 能力" at bounding box center [429, 255] width 171 height 49
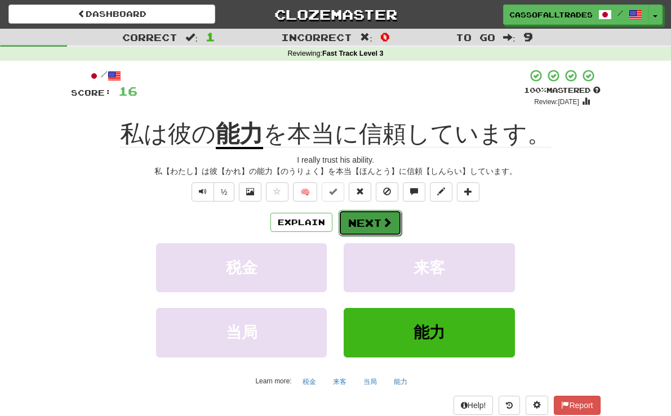
click at [366, 220] on button "Next" at bounding box center [370, 223] width 63 height 26
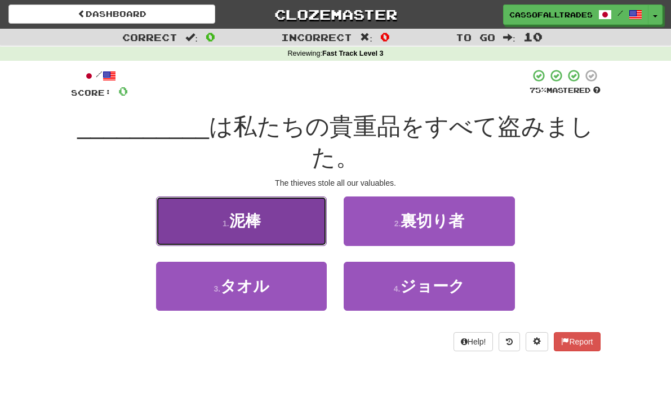
click at [211, 197] on button "1 . 泥棒" at bounding box center [241, 221] width 171 height 49
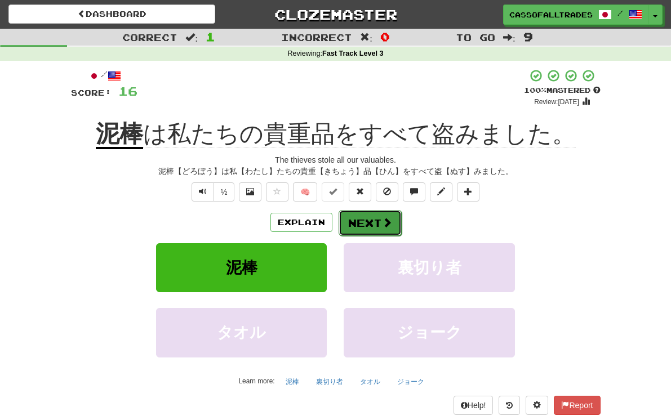
click at [357, 221] on button "Next" at bounding box center [370, 223] width 63 height 26
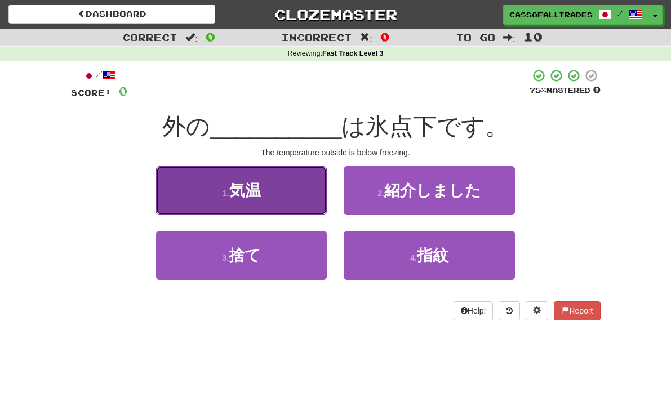
click at [265, 202] on button "1 . 気温" at bounding box center [241, 190] width 171 height 49
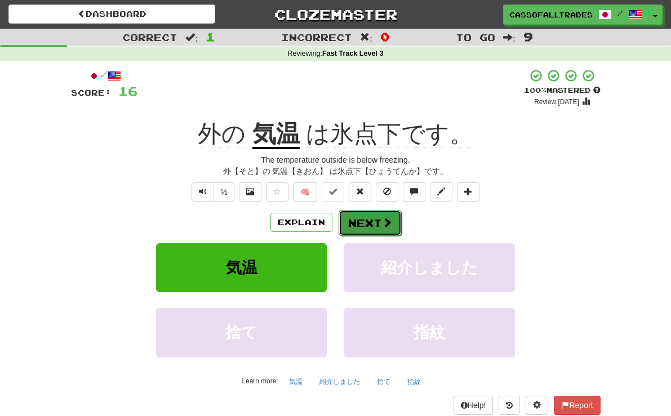
click at [367, 229] on button "Next" at bounding box center [370, 223] width 63 height 26
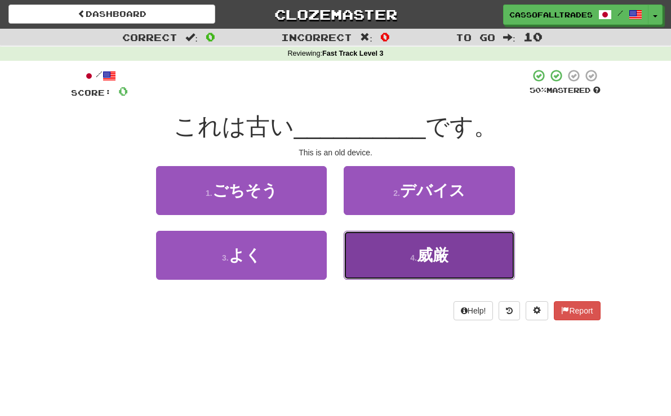
click at [416, 279] on button "4 . 威厳" at bounding box center [429, 255] width 171 height 49
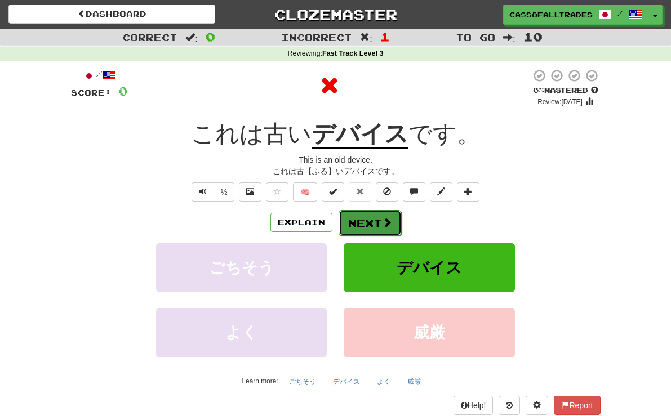
click at [366, 230] on button "Next" at bounding box center [370, 223] width 63 height 26
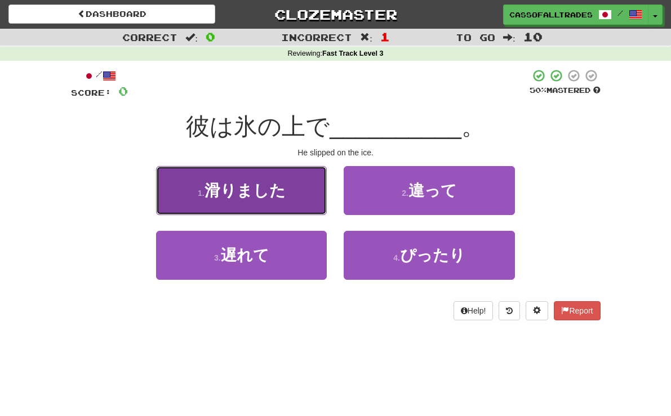
click at [275, 199] on button "1 . 滑りました" at bounding box center [241, 190] width 171 height 49
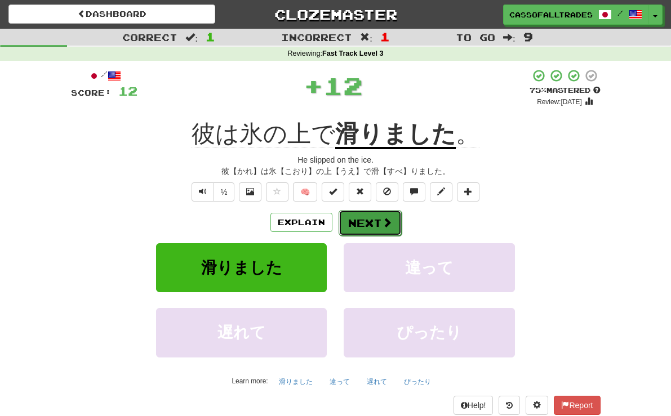
click at [375, 223] on button "Next" at bounding box center [370, 223] width 63 height 26
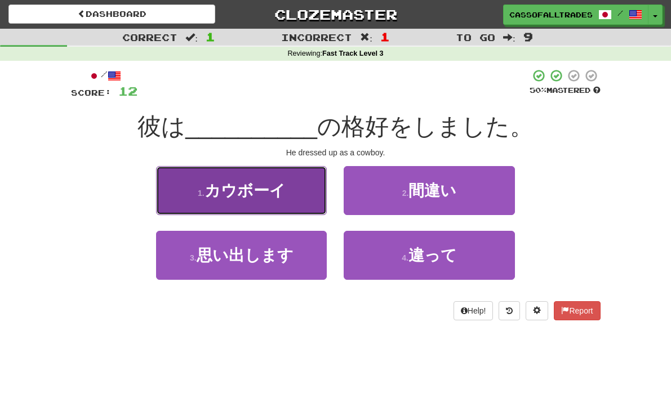
click at [213, 200] on button "1 . カウボーイ" at bounding box center [241, 190] width 171 height 49
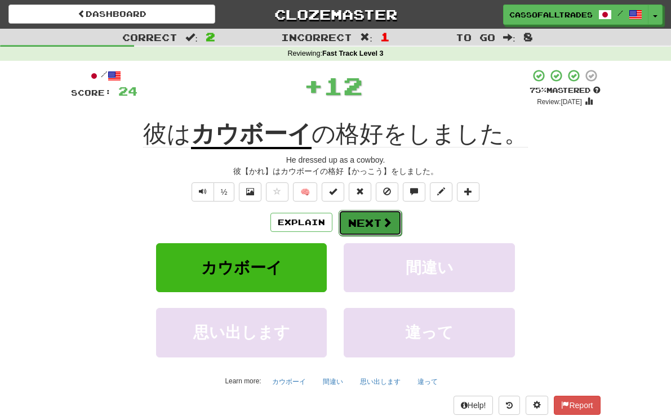
click at [389, 219] on span at bounding box center [387, 222] width 10 height 10
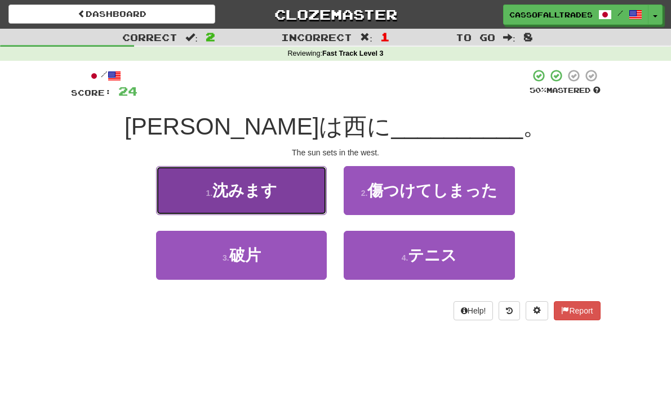
click at [306, 197] on button "1 . 沈みます" at bounding box center [241, 190] width 171 height 49
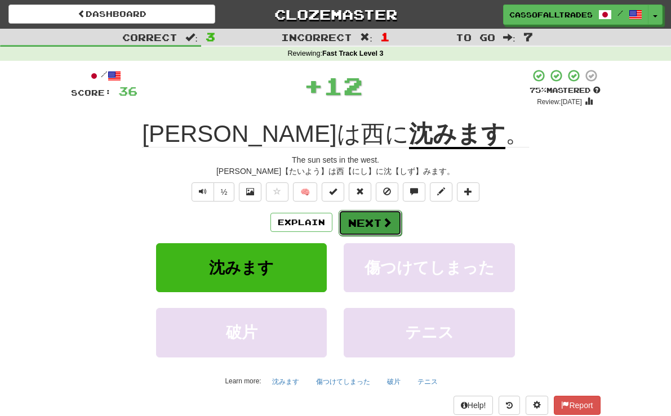
click at [365, 220] on button "Next" at bounding box center [370, 223] width 63 height 26
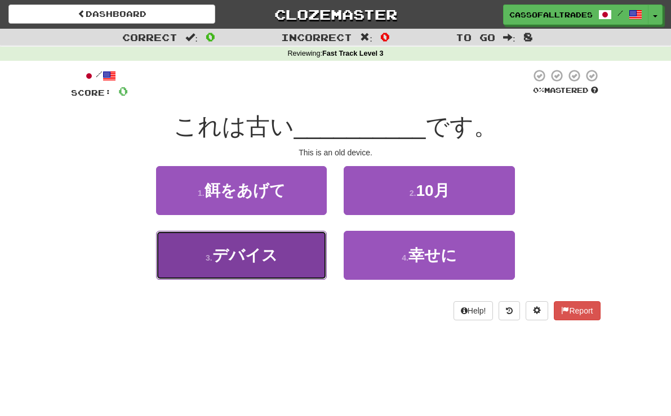
click at [157, 258] on button "3 . デバイス" at bounding box center [241, 255] width 171 height 49
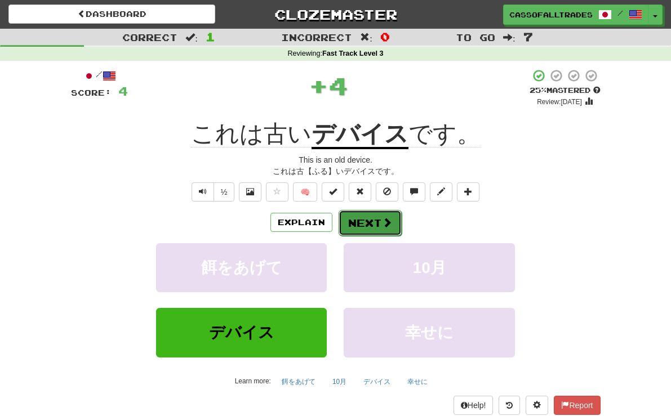
click at [362, 217] on button "Next" at bounding box center [370, 223] width 63 height 26
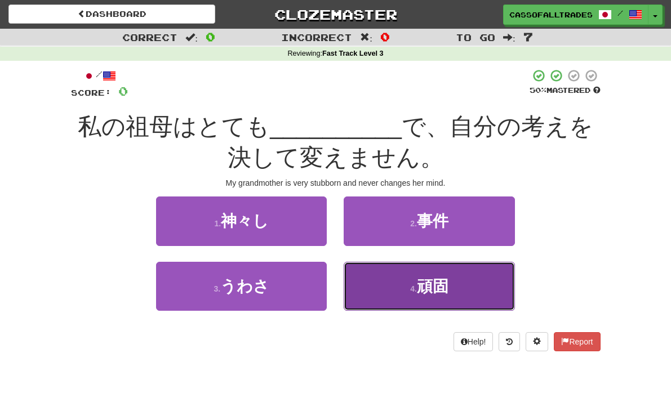
click at [385, 291] on button "4 . 頑固" at bounding box center [429, 286] width 171 height 49
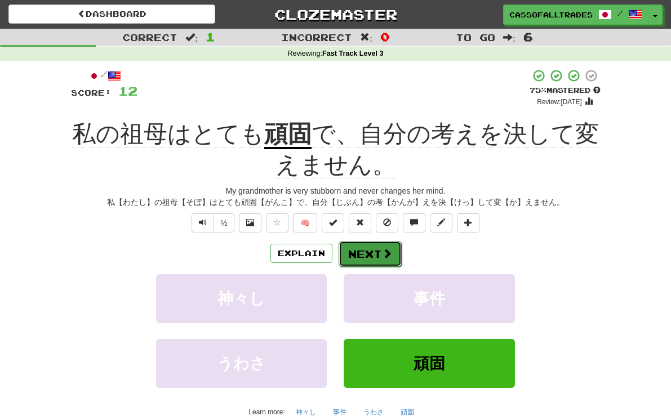
click at [356, 241] on button "Next" at bounding box center [370, 254] width 63 height 26
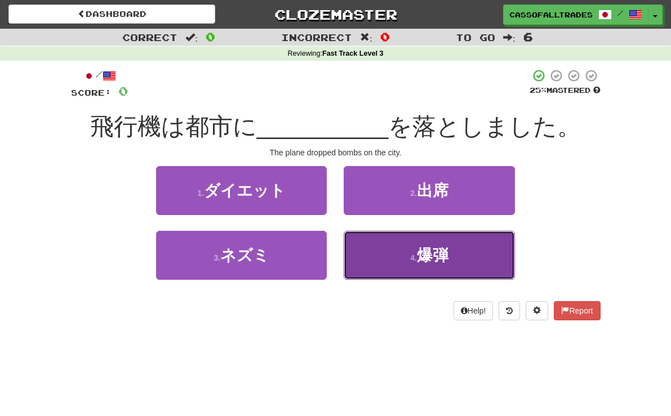
click at [409, 256] on button "4 . 爆弾" at bounding box center [429, 255] width 171 height 49
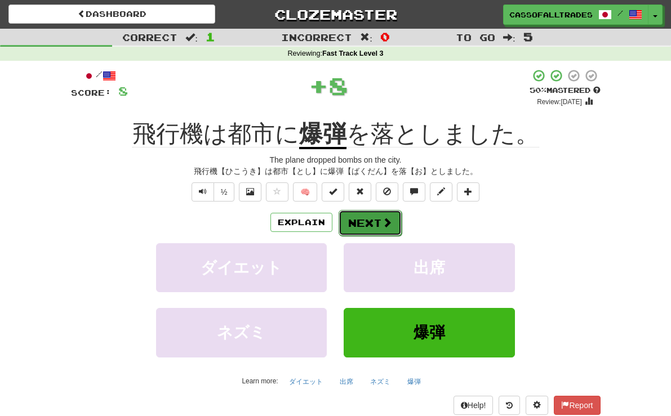
click at [361, 223] on button "Next" at bounding box center [370, 223] width 63 height 26
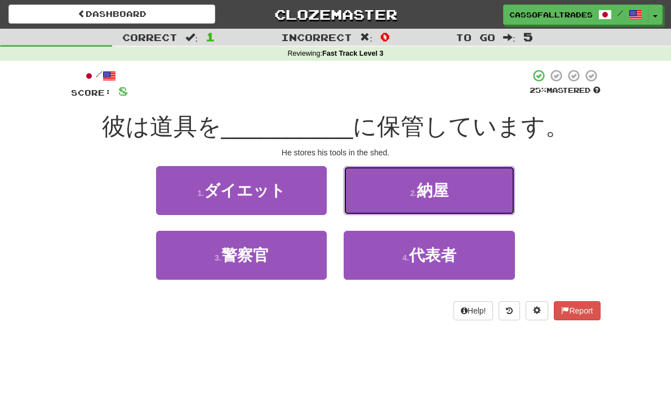
click at [441, 177] on button "2 . 納屋" at bounding box center [429, 190] width 171 height 49
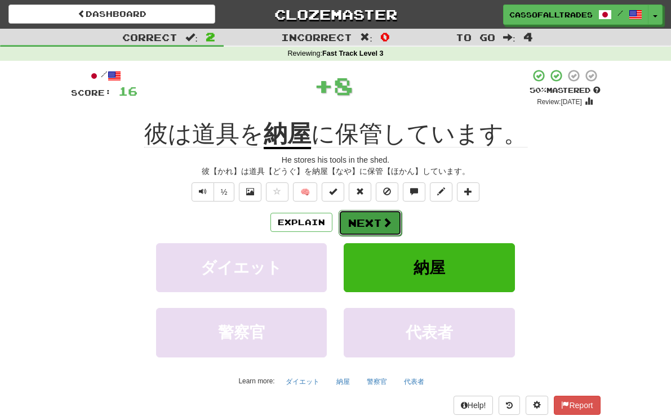
click at [360, 215] on button "Next" at bounding box center [370, 223] width 63 height 26
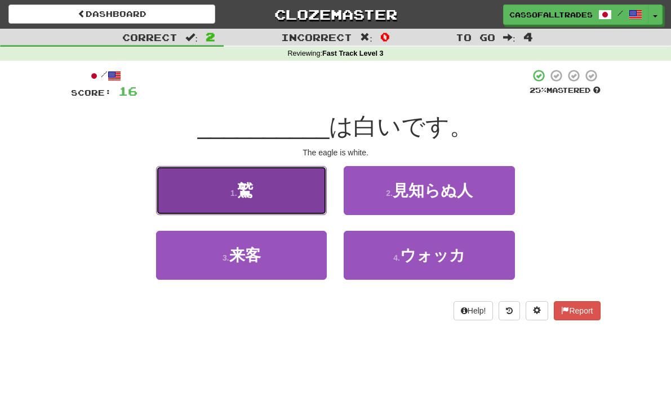
click at [276, 197] on button "1 . 鷲" at bounding box center [241, 190] width 171 height 49
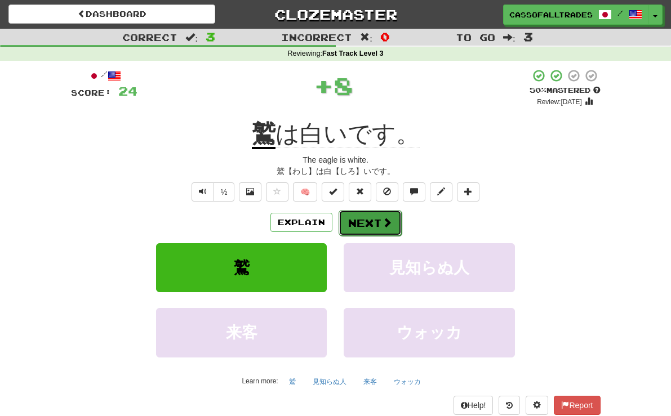
click at [374, 214] on button "Next" at bounding box center [370, 223] width 63 height 26
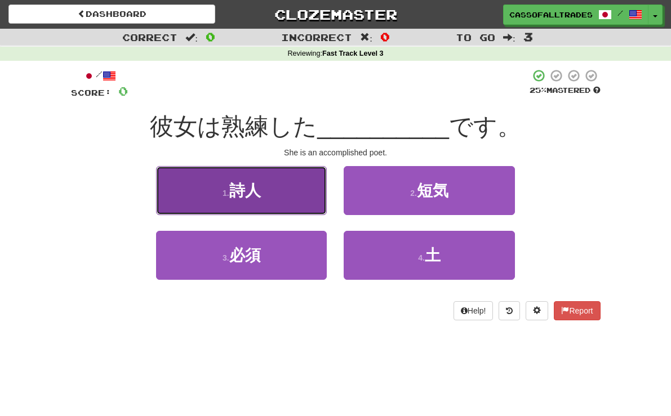
click at [242, 182] on span "詩人" at bounding box center [245, 190] width 32 height 17
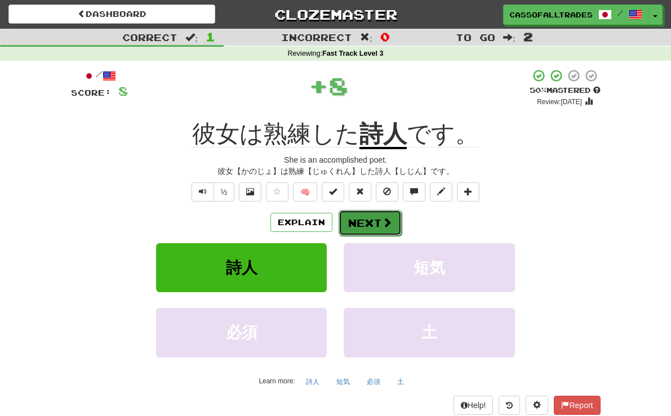
click at [367, 215] on button "Next" at bounding box center [370, 223] width 63 height 26
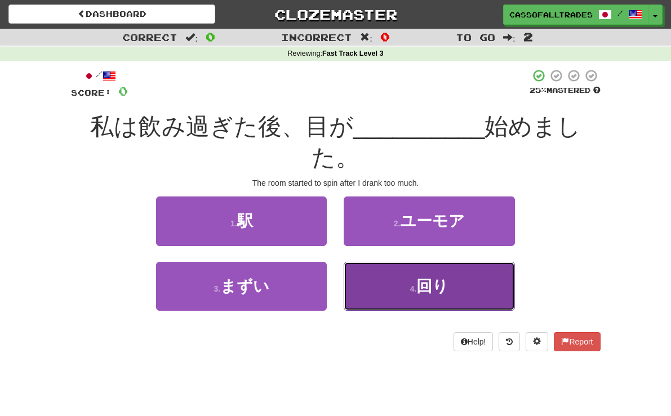
click at [424, 270] on button "4 . 回り" at bounding box center [429, 286] width 171 height 49
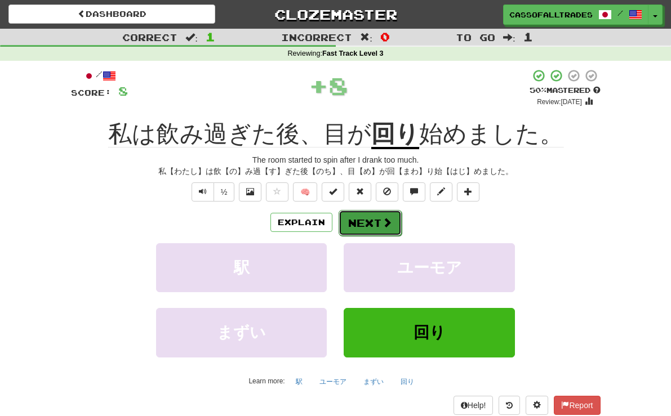
click at [365, 219] on button "Next" at bounding box center [370, 223] width 63 height 26
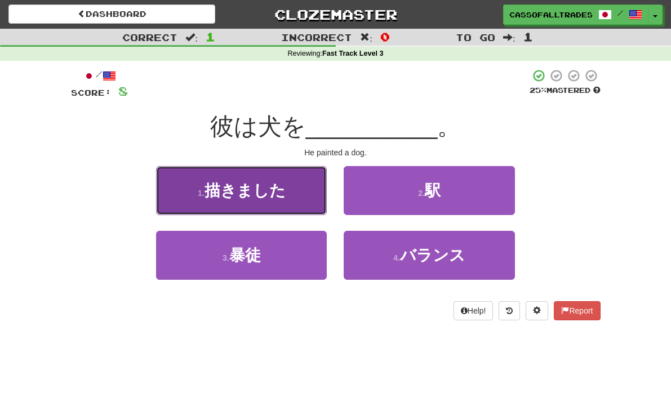
click at [274, 193] on button "1 . 描きました" at bounding box center [241, 190] width 171 height 49
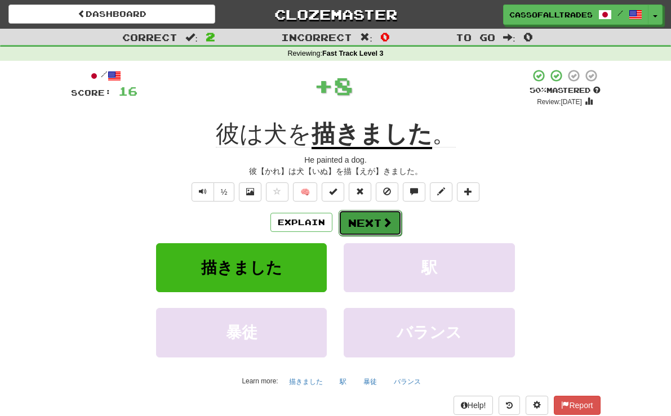
click at [370, 212] on button "Next" at bounding box center [370, 223] width 63 height 26
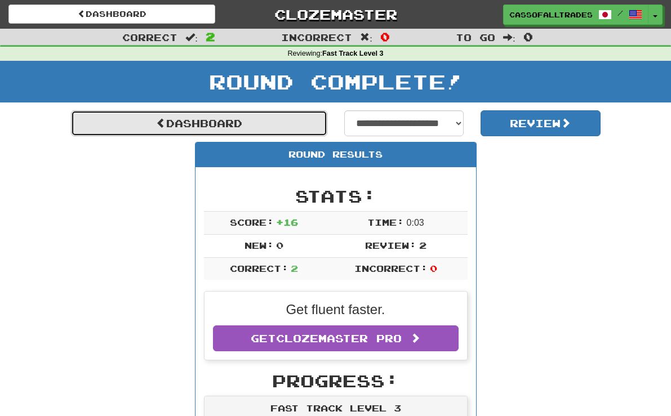
click at [282, 122] on link "Dashboard" at bounding box center [199, 123] width 256 height 26
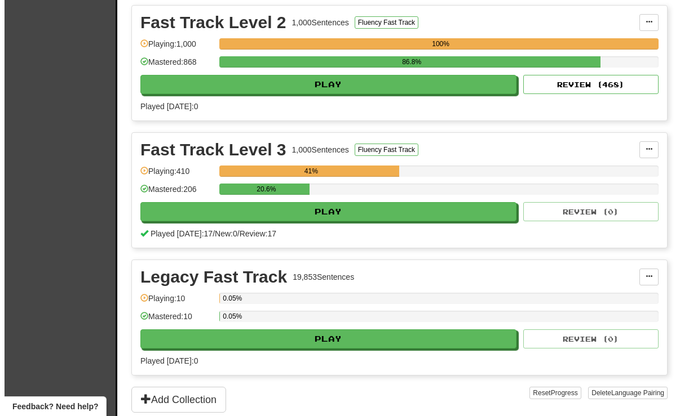
scroll to position [1690, 0]
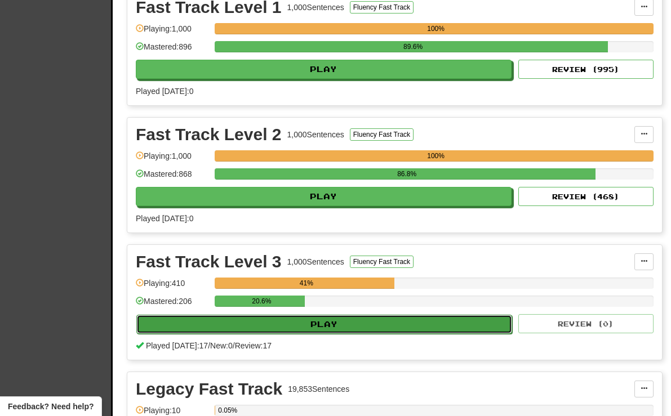
click at [311, 318] on button "Play" at bounding box center [324, 324] width 376 height 19
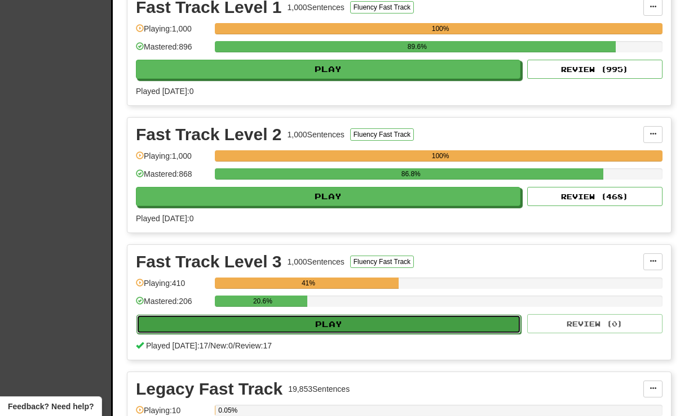
select select "**"
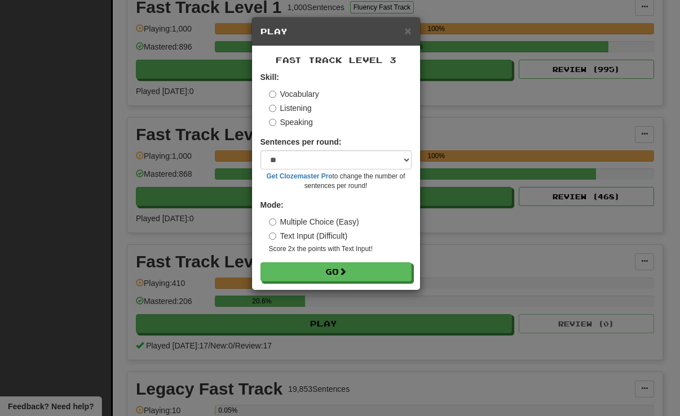
click at [287, 109] on label "Listening" at bounding box center [290, 108] width 43 height 11
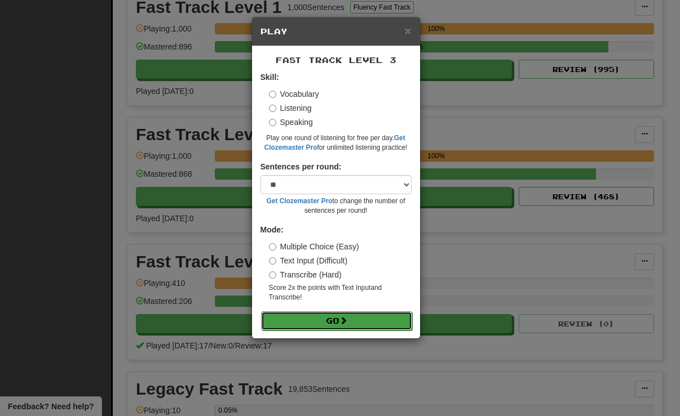
click at [378, 326] on button "Go" at bounding box center [336, 321] width 151 height 19
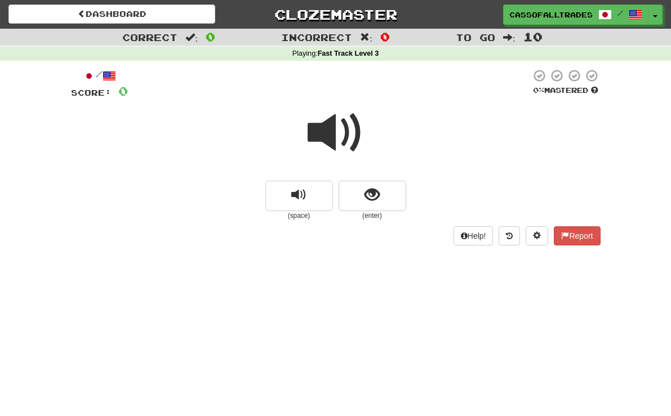
click at [63, 233] on div "/ Score: 0 0 % Mastered (space) (enter) Help! Report" at bounding box center [336, 161] width 547 height 200
click at [359, 193] on button "show sentence" at bounding box center [373, 196] width 68 height 30
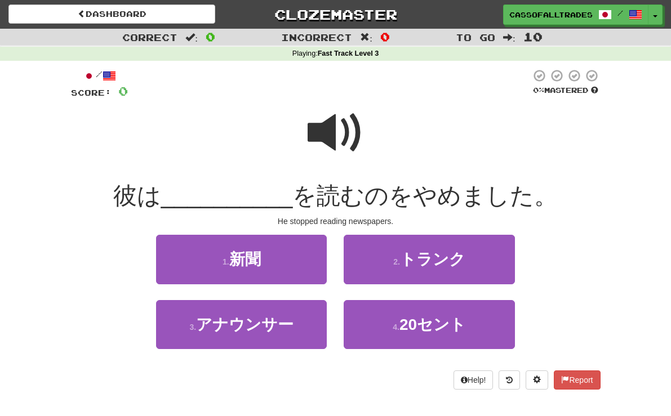
click at [340, 145] on span at bounding box center [336, 133] width 56 height 56
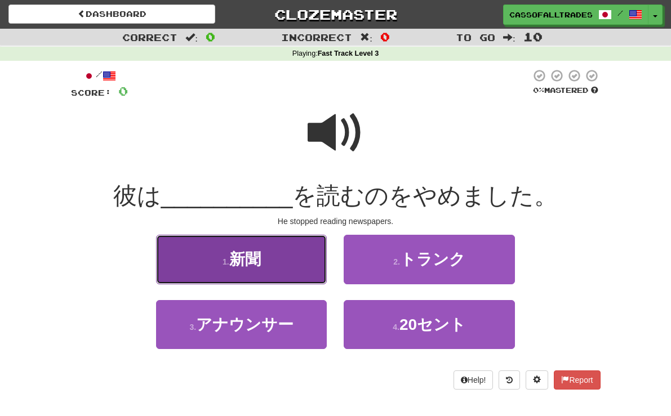
click at [262, 252] on button "1 . 新聞" at bounding box center [241, 259] width 171 height 49
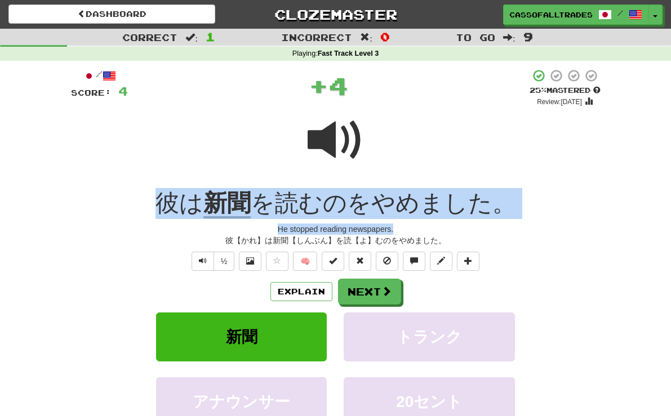
drag, startPoint x: 141, startPoint y: 200, endPoint x: 496, endPoint y: 227, distance: 355.4
click at [496, 227] on div "/ Score: 4 + 4 25 % Mastered Review: 2025-08-19 彼は 新聞 を読むのをやめました。 He stopped re…" at bounding box center [336, 276] width 530 height 415
drag, startPoint x: 496, startPoint y: 227, endPoint x: 453, endPoint y: 200, distance: 50.4
copy div "彼は 新聞 を読むのをやめました。 He stopped reading newspapers."
click at [360, 288] on button "Next" at bounding box center [370, 292] width 63 height 26
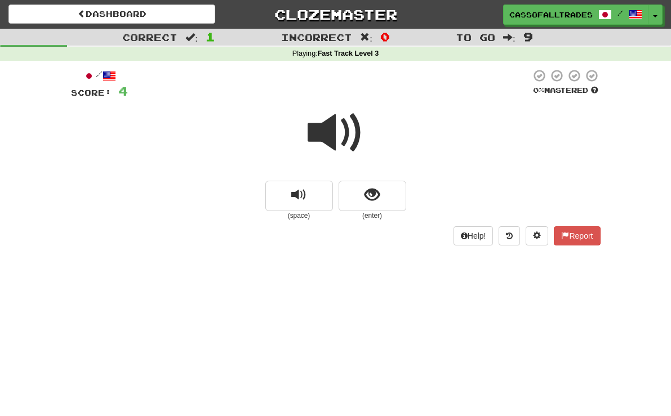
click at [26, 262] on div "Dashboard Clozemaster Cassofalltrades / Toggle Dropdown Dashboard Leaderboard A…" at bounding box center [335, 208] width 671 height 416
click at [381, 208] on button "show sentence" at bounding box center [373, 196] width 68 height 30
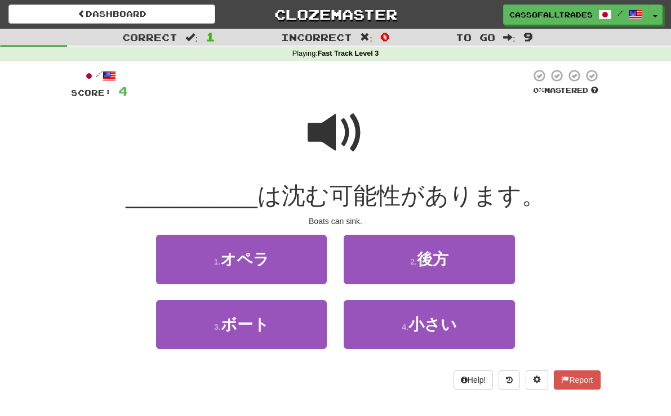
click at [301, 125] on div at bounding box center [336, 140] width 530 height 81
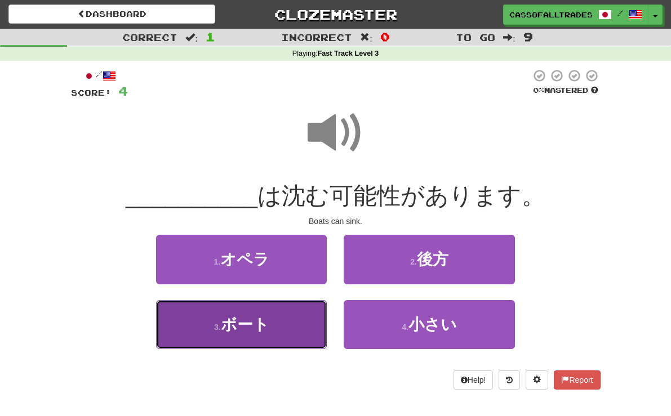
click at [237, 324] on span "ボート" at bounding box center [245, 324] width 48 height 17
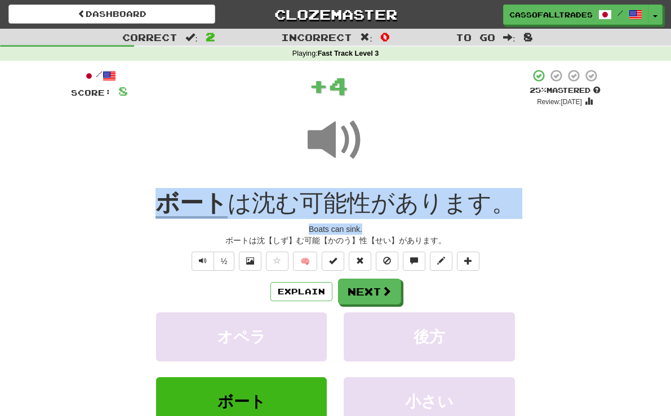
drag, startPoint x: 135, startPoint y: 199, endPoint x: 565, endPoint y: 220, distance: 430.4
click at [565, 220] on div "/ Score: 8 + 4 25 % Mastered Review: 2025-08-19 ボート は沈む可能性があります。 Boats can sink…" at bounding box center [336, 276] width 530 height 415
drag, startPoint x: 565, startPoint y: 220, endPoint x: 468, endPoint y: 208, distance: 97.0
copy div "ボート は沈む可能性があります。 Boats can sink."
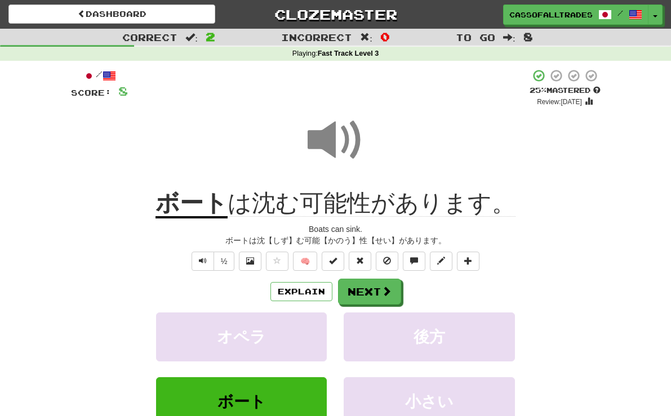
click at [63, 241] on div "/ Score: 8 + 4 25 % Mastered Review: 2025-08-19 ボート は沈む可能性があります。 Boats can sink…" at bounding box center [336, 280] width 547 height 439
click at [372, 300] on button "Next" at bounding box center [370, 292] width 63 height 26
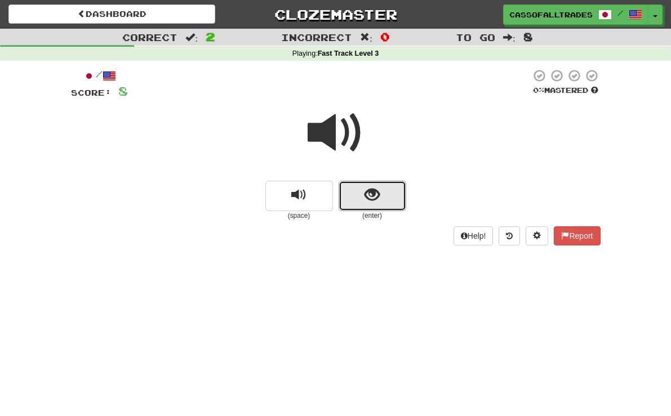
click at [370, 197] on span "show sentence" at bounding box center [372, 195] width 15 height 15
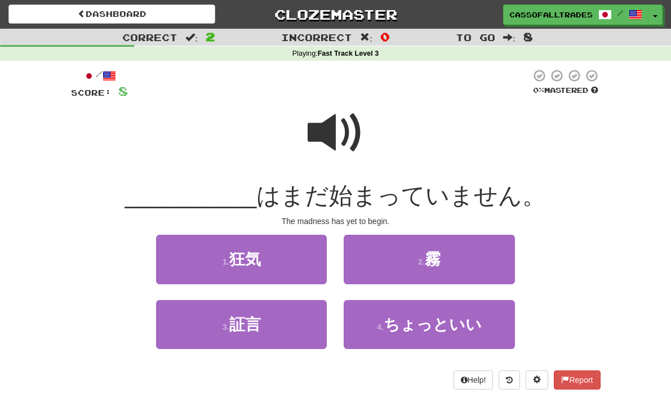
click at [336, 131] on span at bounding box center [336, 133] width 56 height 56
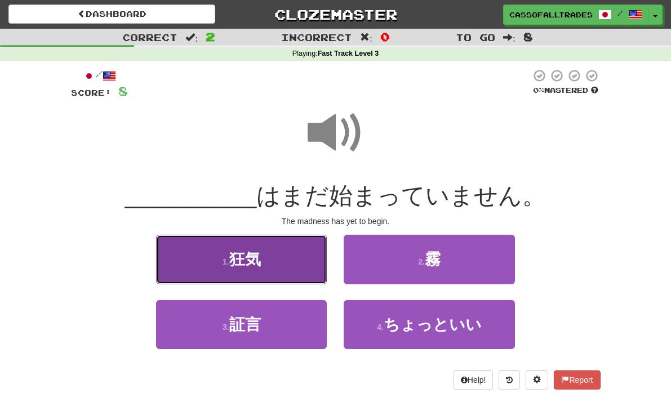
click at [229, 261] on span "狂気" at bounding box center [245, 259] width 32 height 17
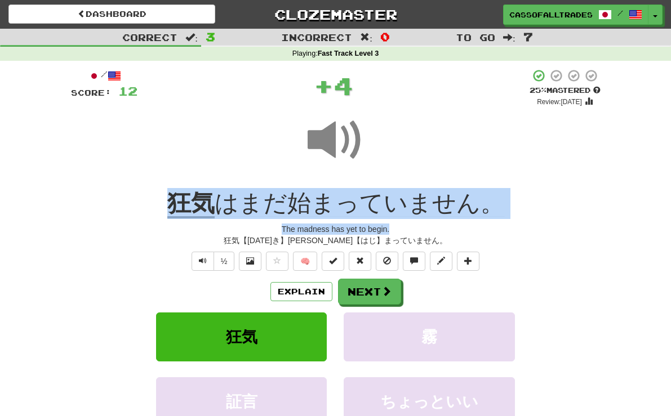
drag, startPoint x: 113, startPoint y: 191, endPoint x: 588, endPoint y: 223, distance: 476.0
click at [588, 223] on div "/ Score: 12 + 4 25 % Mastered Review: 2025-08-19 狂気 はまだ始まっていません。 The madness ha…" at bounding box center [336, 276] width 530 height 415
drag, startPoint x: 588, startPoint y: 223, endPoint x: 478, endPoint y: 212, distance: 110.4
copy div "狂気 はまだ始まっていません。 The madness has yet to begin."
click at [359, 294] on button "Next" at bounding box center [370, 292] width 63 height 26
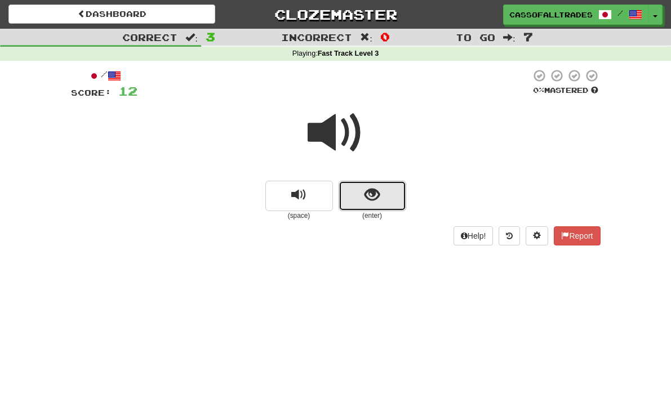
click at [371, 198] on span "show sentence" at bounding box center [372, 195] width 15 height 15
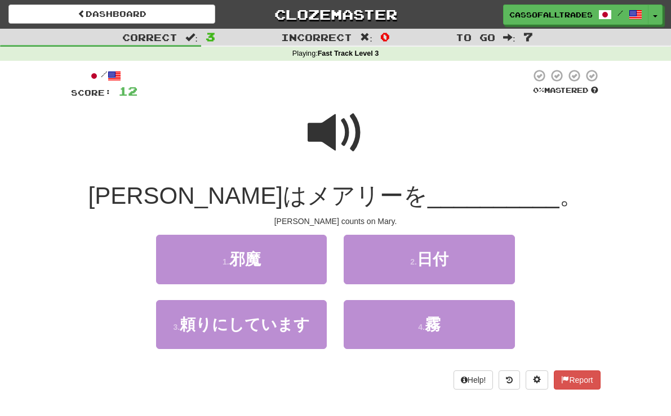
click at [308, 115] on span at bounding box center [336, 133] width 56 height 56
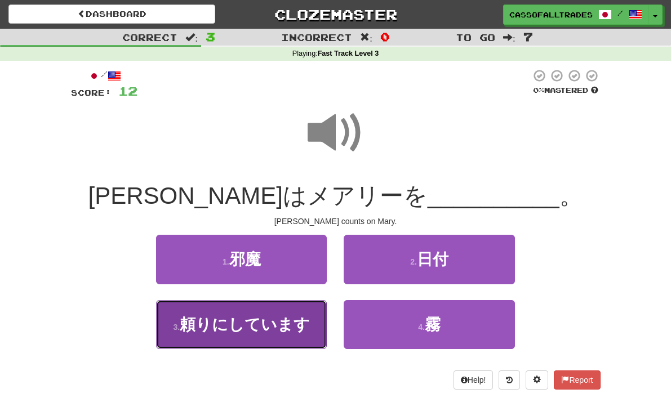
click at [217, 343] on button "3 . 頼りにしています" at bounding box center [241, 324] width 171 height 49
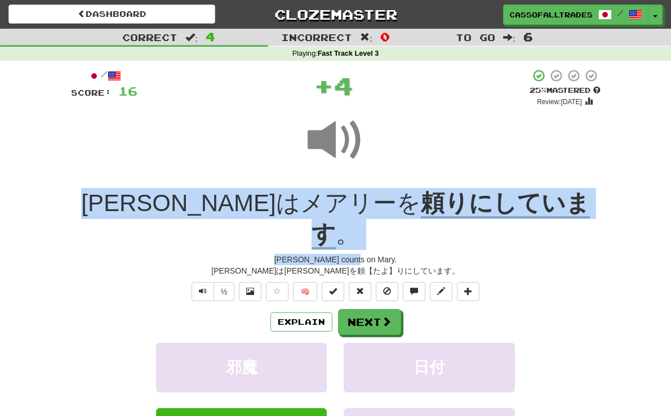
drag, startPoint x: 125, startPoint y: 202, endPoint x: 541, endPoint y: 225, distance: 416.4
click at [541, 225] on div "/ Score: 16 + 4 25 % Mastered Review: 2025-08-19 トムはメアリーを 頼りにしています 。 Tom counts…" at bounding box center [336, 292] width 530 height 446
drag, startPoint x: 541, startPoint y: 225, endPoint x: 505, endPoint y: 213, distance: 38.0
copy div "トムはメアリーを 頼りにしています 。 Tom counts on Mary."
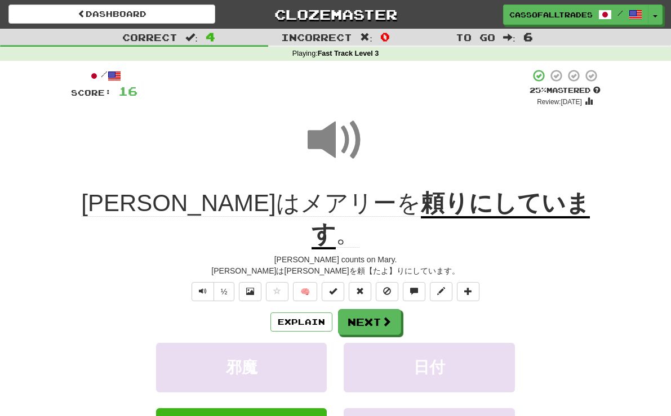
click at [54, 343] on div "邪魔 日付" at bounding box center [335, 375] width 563 height 65
click at [362, 310] on button "Next" at bounding box center [370, 323] width 63 height 26
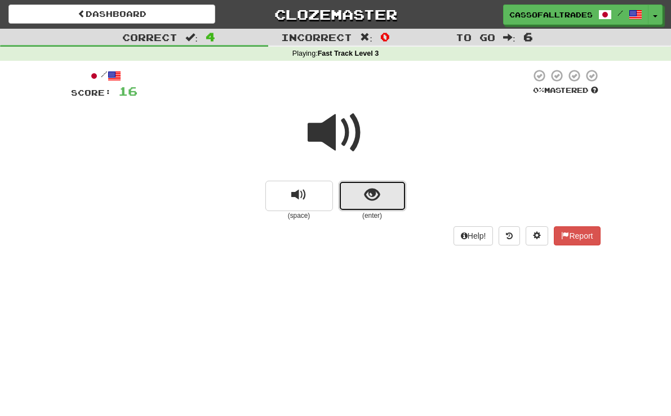
click at [365, 189] on span "show sentence" at bounding box center [372, 195] width 15 height 15
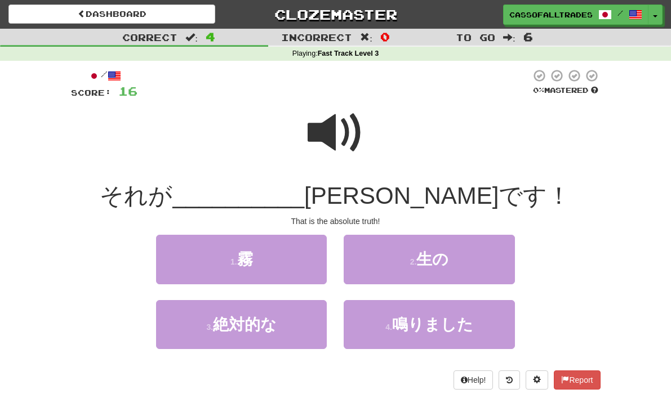
click at [328, 126] on span at bounding box center [336, 133] width 56 height 56
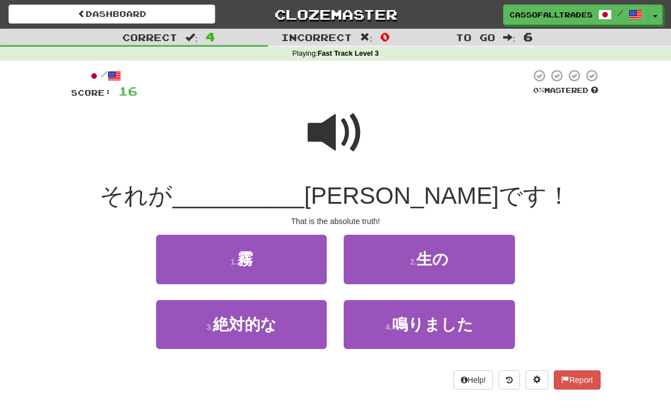
click at [332, 129] on span at bounding box center [336, 133] width 56 height 56
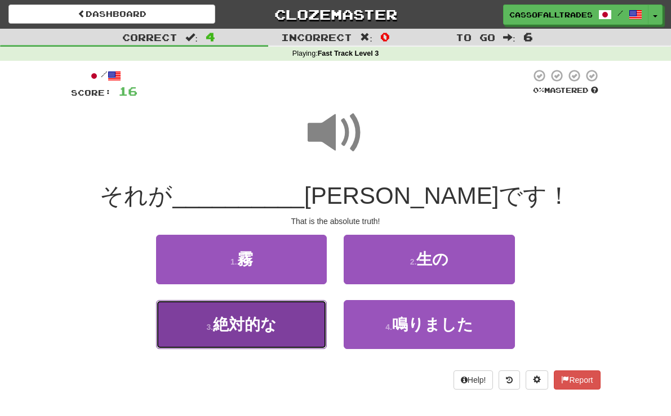
click at [228, 326] on span "絶対的な" at bounding box center [245, 324] width 64 height 17
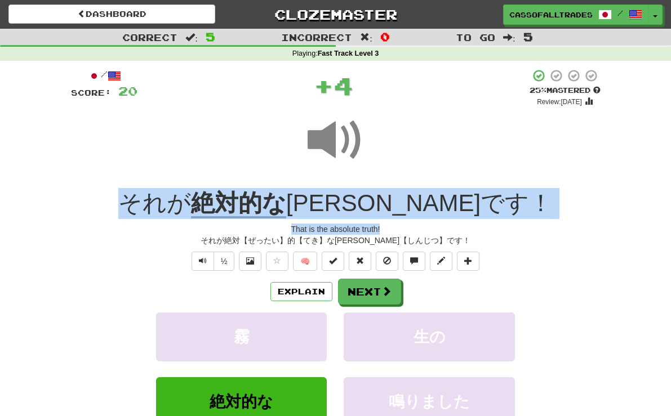
drag, startPoint x: 172, startPoint y: 204, endPoint x: 529, endPoint y: 221, distance: 356.5
click at [529, 221] on div "/ Score: 20 + 4 25 % Mastered Review: 2025-08-19 それが 絶対的な 真実です！ That is the abs…" at bounding box center [336, 276] width 530 height 415
drag, startPoint x: 529, startPoint y: 221, endPoint x: 383, endPoint y: 206, distance: 146.7
copy div "それが 絶対的な 真実です！ That is the absolute truth!"
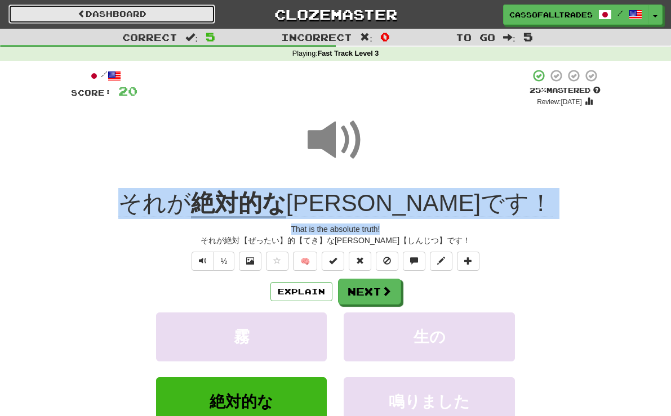
click at [145, 19] on link "Dashboard" at bounding box center [111, 14] width 207 height 19
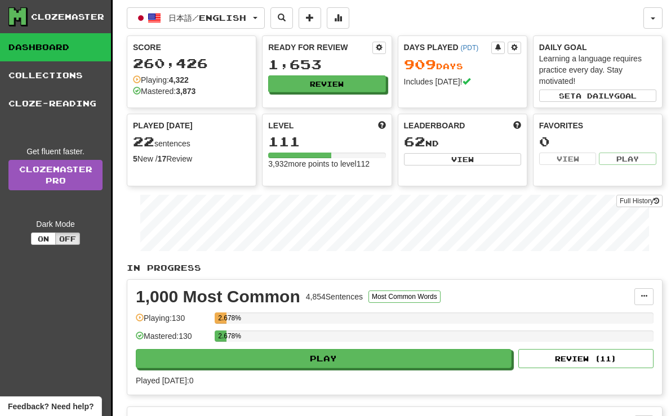
click at [363, 71] on div "1,653" at bounding box center [326, 64] width 117 height 14
click at [358, 82] on button "Review" at bounding box center [327, 84] width 117 height 17
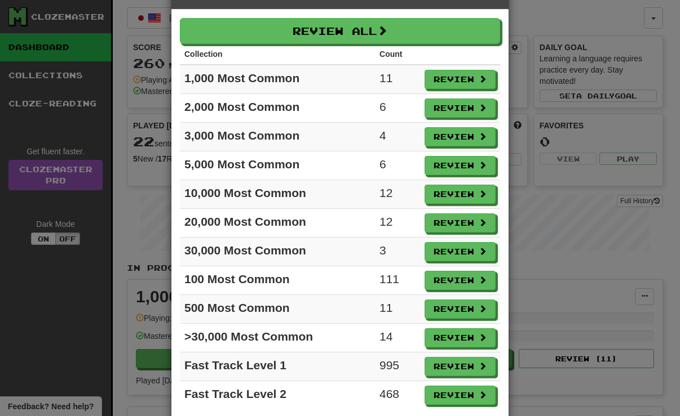
scroll to position [67, 0]
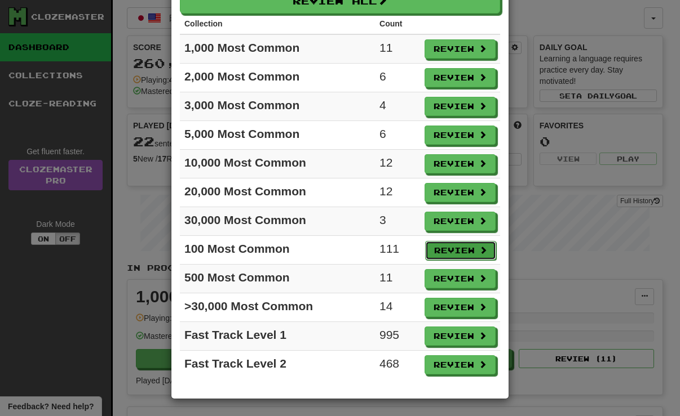
click at [445, 248] on button "Review" at bounding box center [460, 250] width 71 height 19
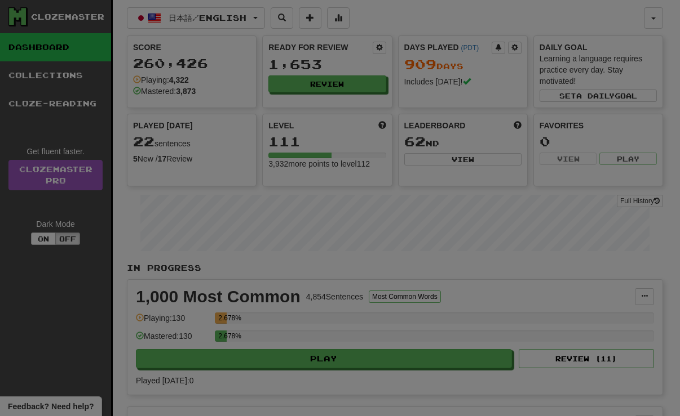
select select "**"
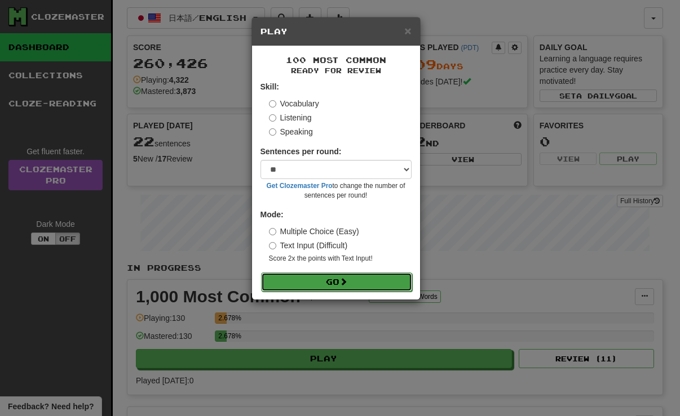
click at [366, 283] on button "Go" at bounding box center [336, 282] width 151 height 19
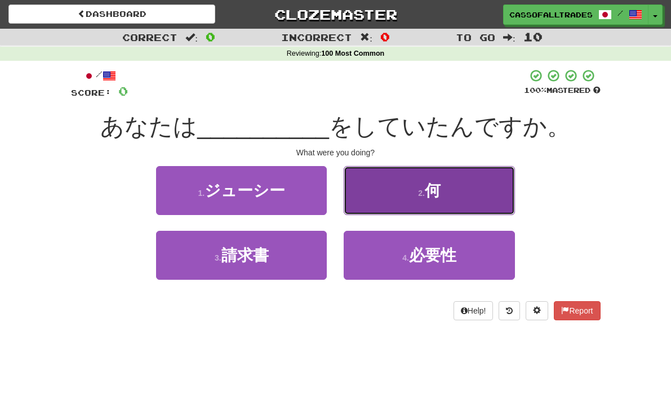
click at [428, 210] on button "2 . 何" at bounding box center [429, 190] width 171 height 49
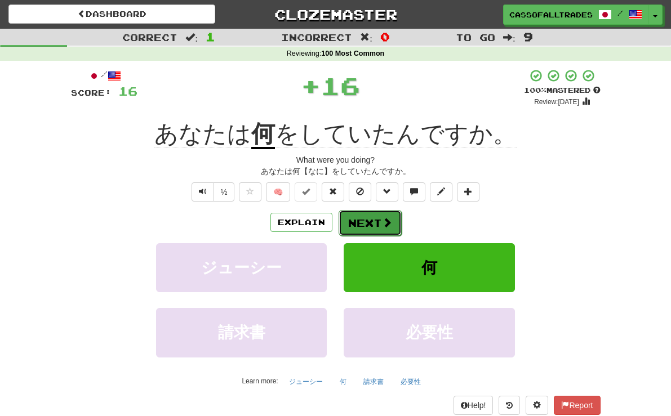
click at [378, 210] on button "Next" at bounding box center [370, 223] width 63 height 26
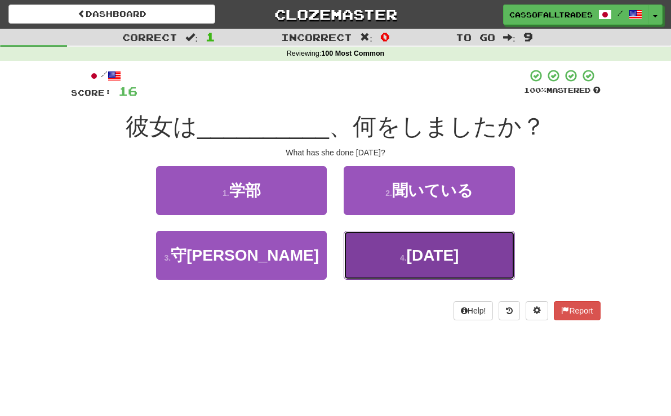
click at [388, 256] on button "4 . 今日" at bounding box center [429, 255] width 171 height 49
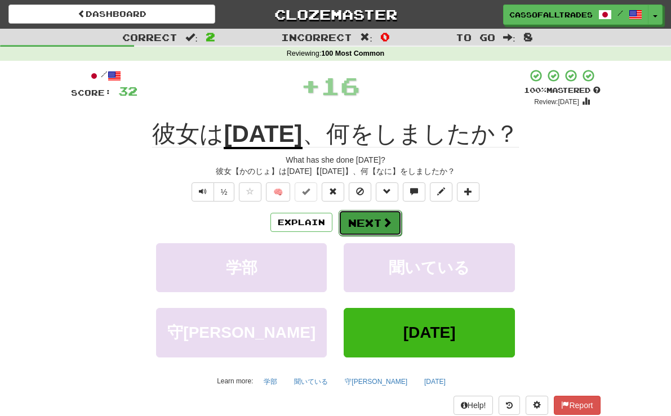
click at [362, 213] on button "Next" at bounding box center [370, 223] width 63 height 26
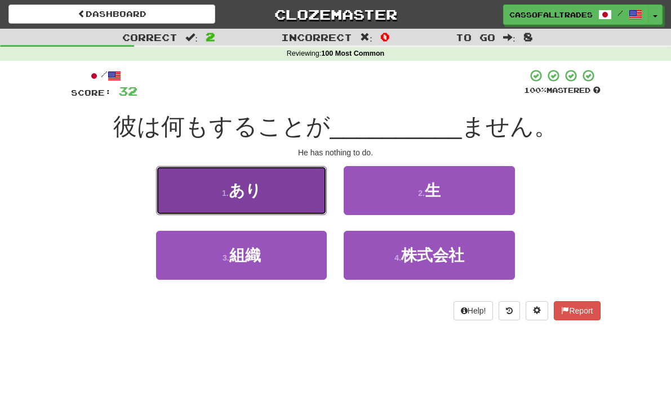
click at [290, 184] on button "1 . あり" at bounding box center [241, 190] width 171 height 49
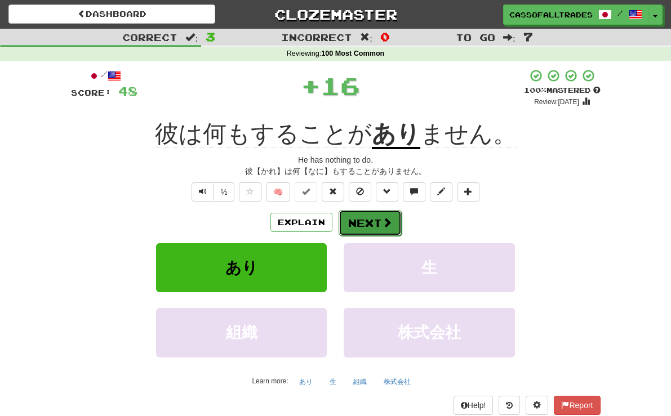
click at [387, 223] on span at bounding box center [387, 222] width 10 height 10
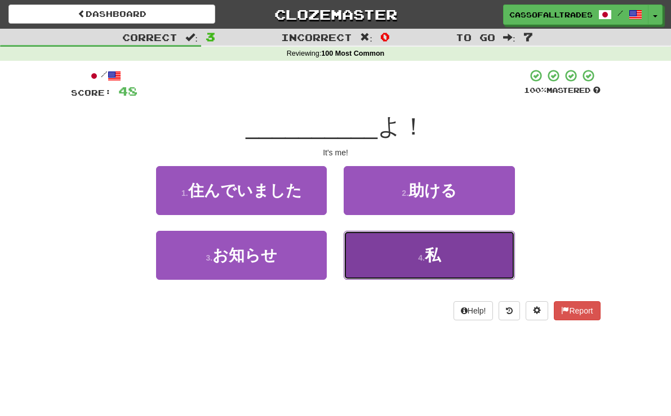
click at [397, 259] on button "4 . 私" at bounding box center [429, 255] width 171 height 49
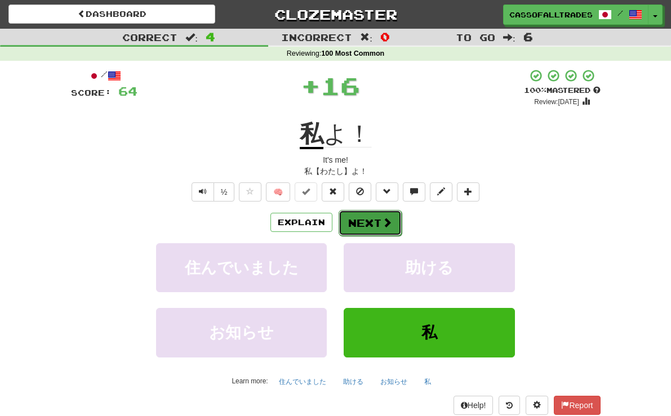
click at [372, 229] on button "Next" at bounding box center [370, 223] width 63 height 26
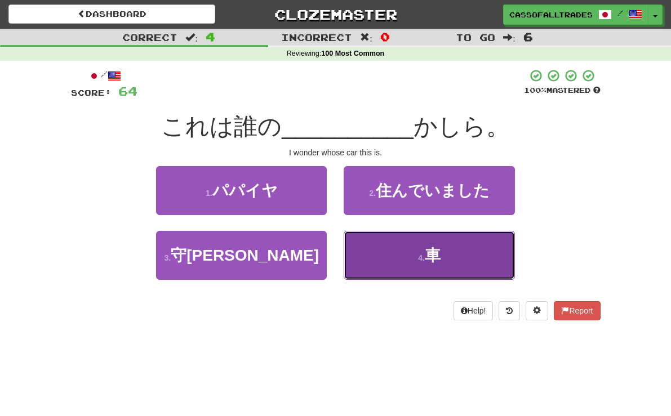
click at [395, 261] on button "4 . 車" at bounding box center [429, 255] width 171 height 49
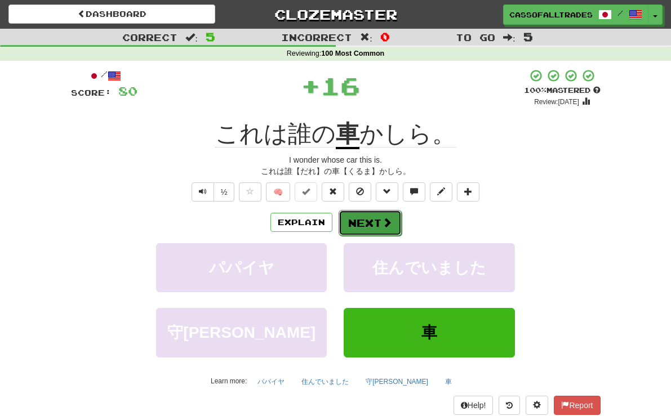
click at [369, 222] on button "Next" at bounding box center [370, 223] width 63 height 26
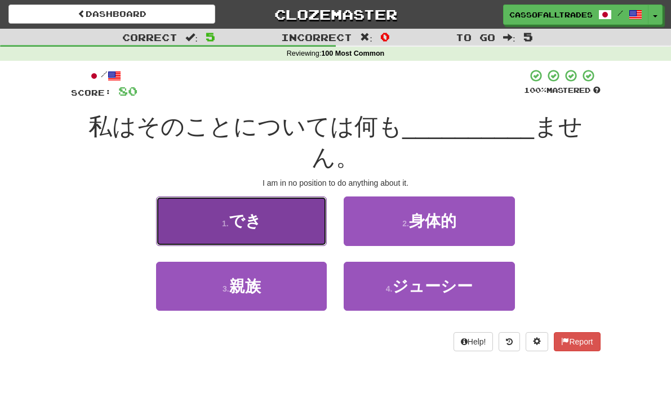
click at [245, 197] on button "1 . でき" at bounding box center [241, 221] width 171 height 49
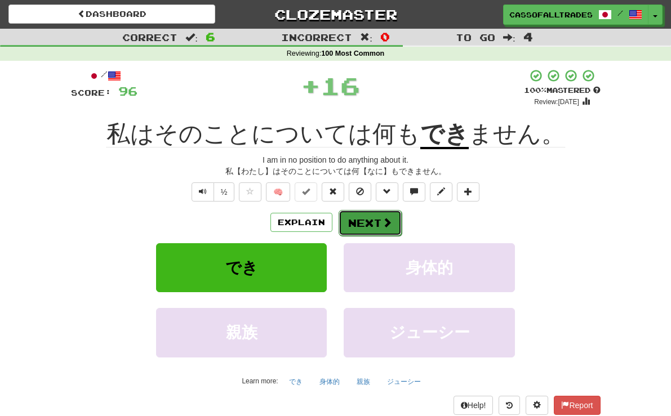
click at [385, 217] on span at bounding box center [387, 222] width 10 height 10
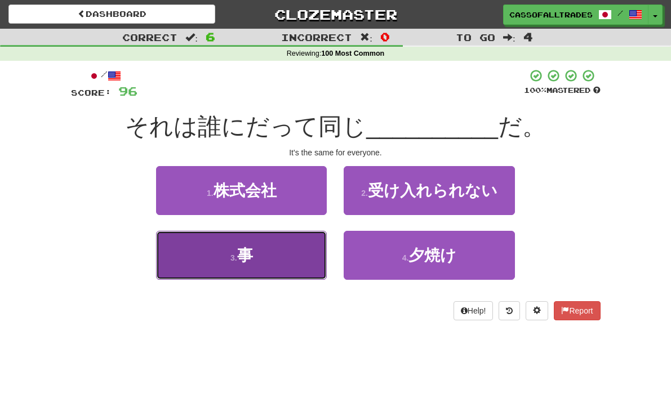
click at [295, 256] on button "3 . 事" at bounding box center [241, 255] width 171 height 49
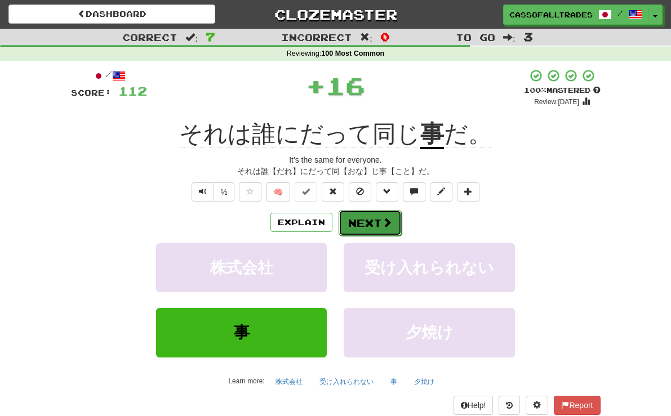
click at [366, 223] on button "Next" at bounding box center [370, 223] width 63 height 26
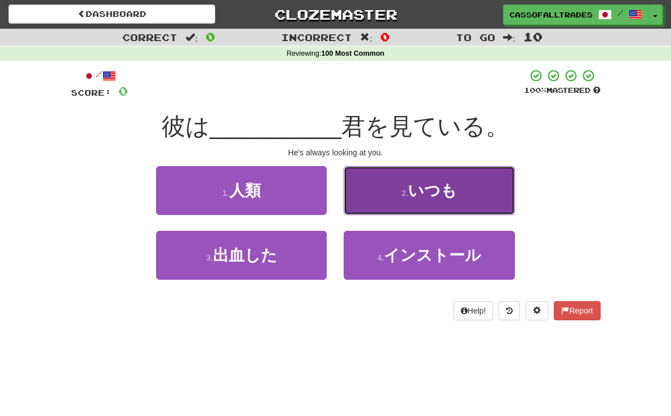
click at [409, 193] on small "2 ." at bounding box center [405, 193] width 7 height 9
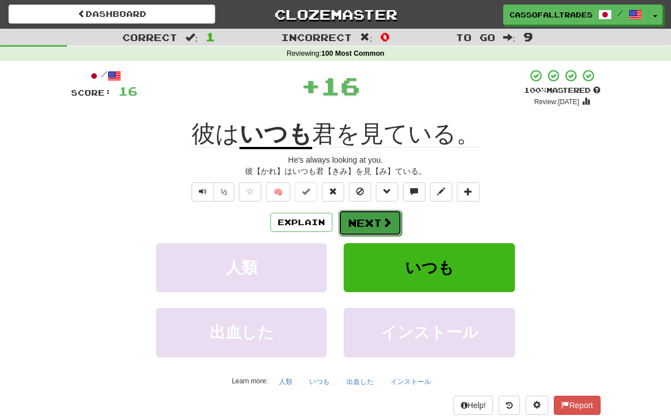
click at [374, 223] on button "Next" at bounding box center [370, 223] width 63 height 26
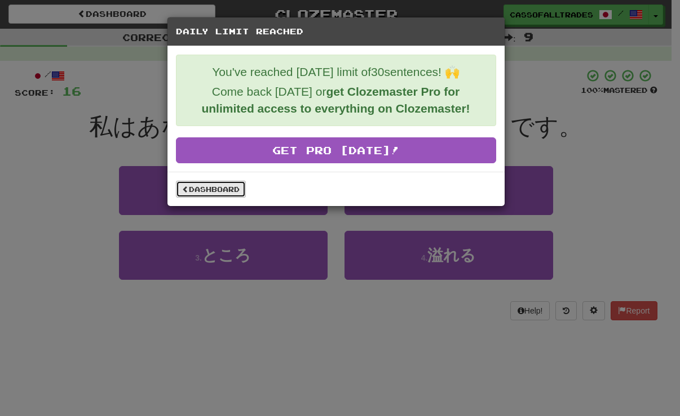
click at [194, 187] on link "Dashboard" at bounding box center [211, 189] width 70 height 17
